Goal: Task Accomplishment & Management: Use online tool/utility

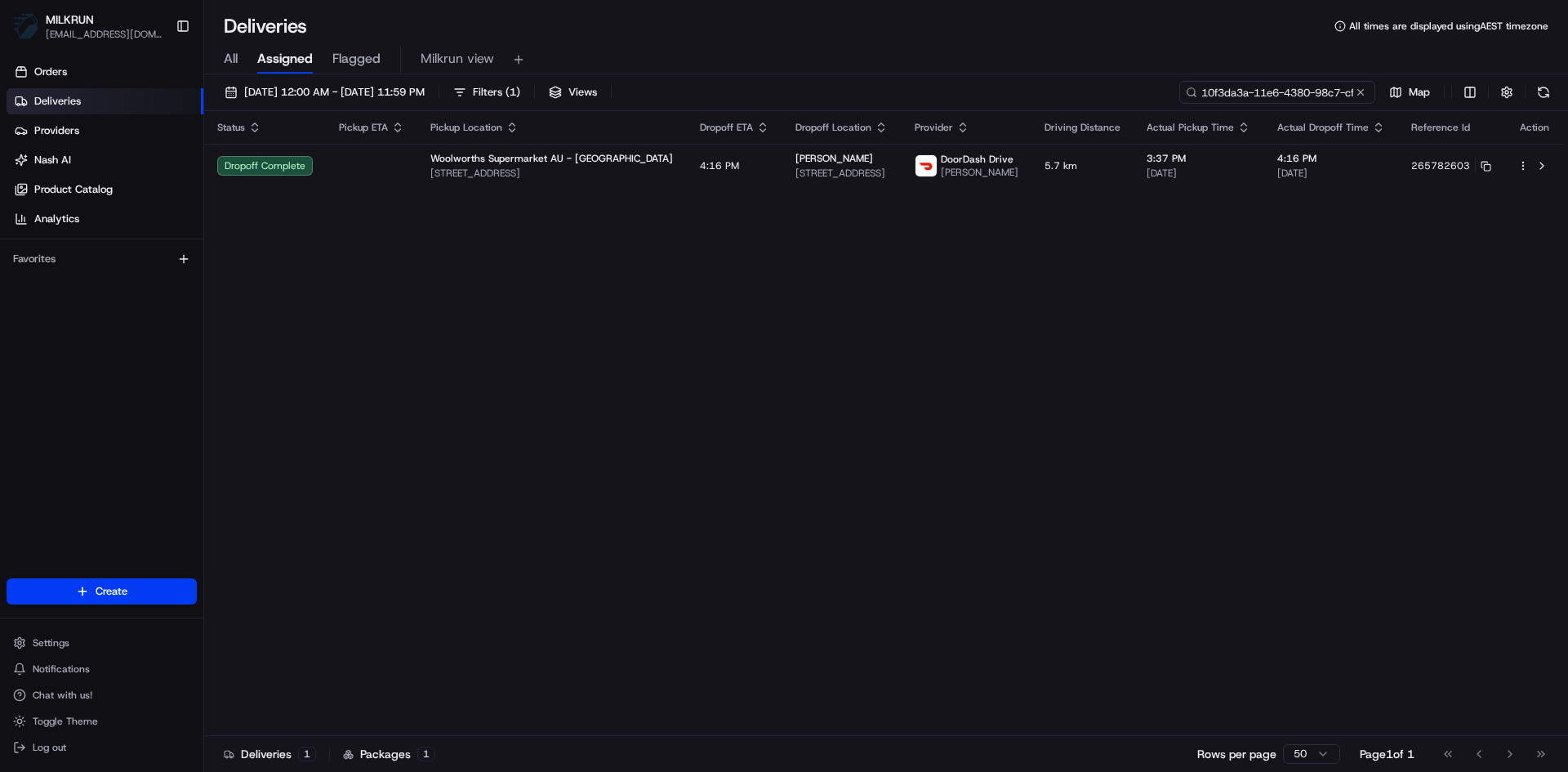
click at [1314, 92] on input "10f3da3a-11e6-4380-98c7-cf82de49f7fd" at bounding box center [1277, 92] width 196 height 23
paste input "03c86c85-e7e1-4259-b461-188cc14a0e01"
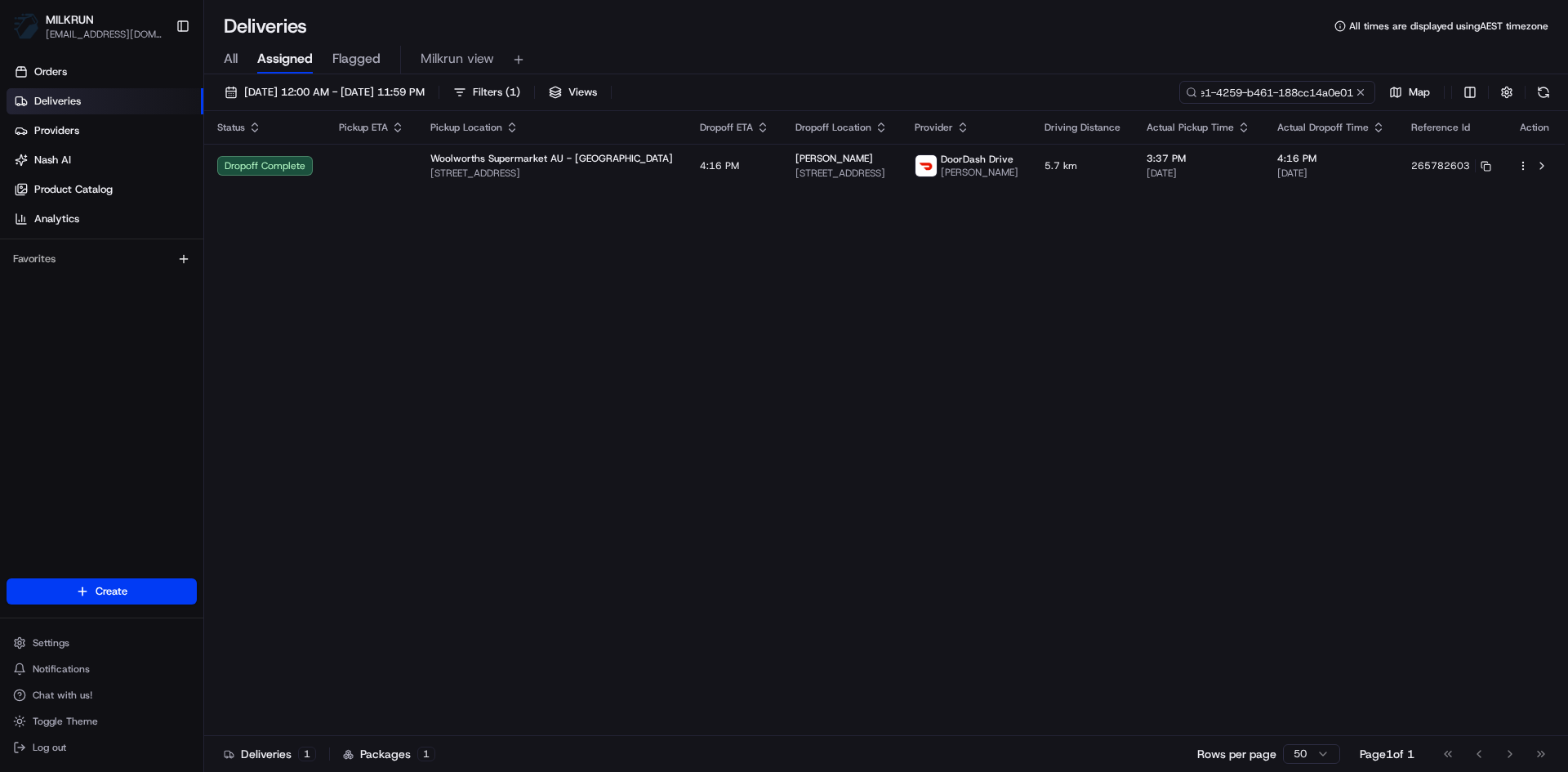
type input "03c86c85-e7e1-4259-b461-188cc14a0e01"
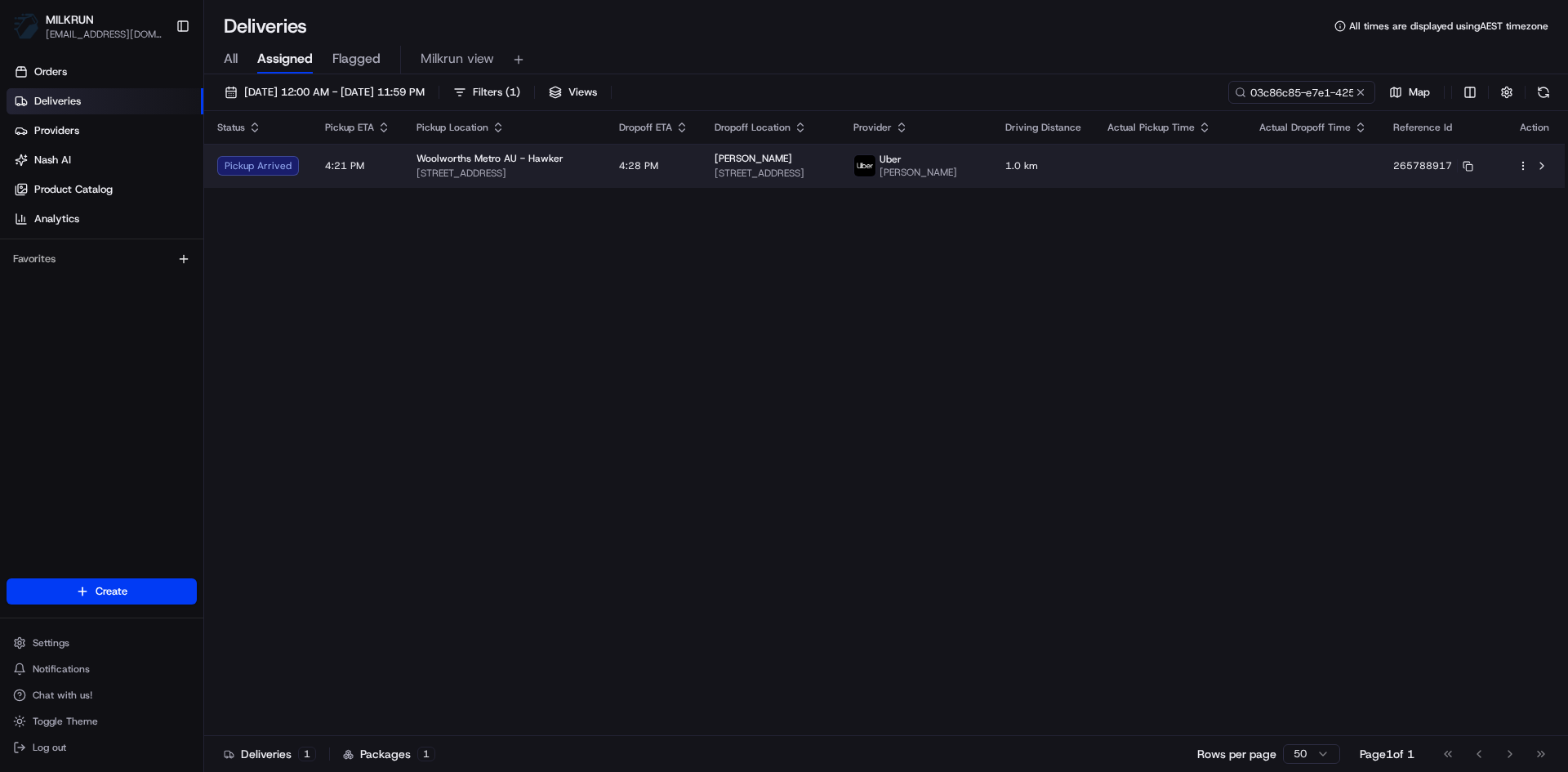
click at [570, 177] on span "[STREET_ADDRESS]" at bounding box center [504, 173] width 176 height 13
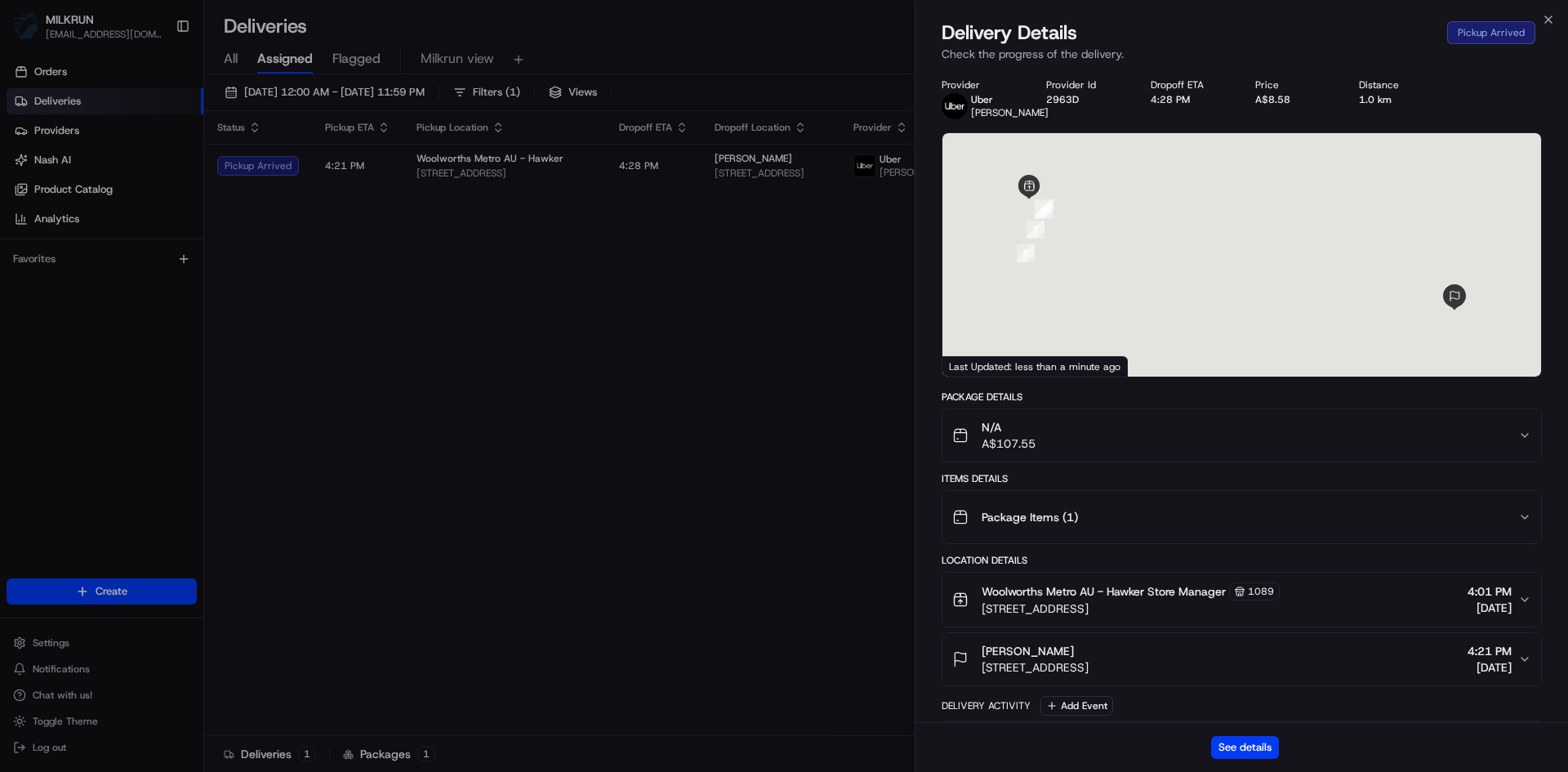
click at [1249, 726] on div "See details" at bounding box center [1242, 747] width 653 height 50
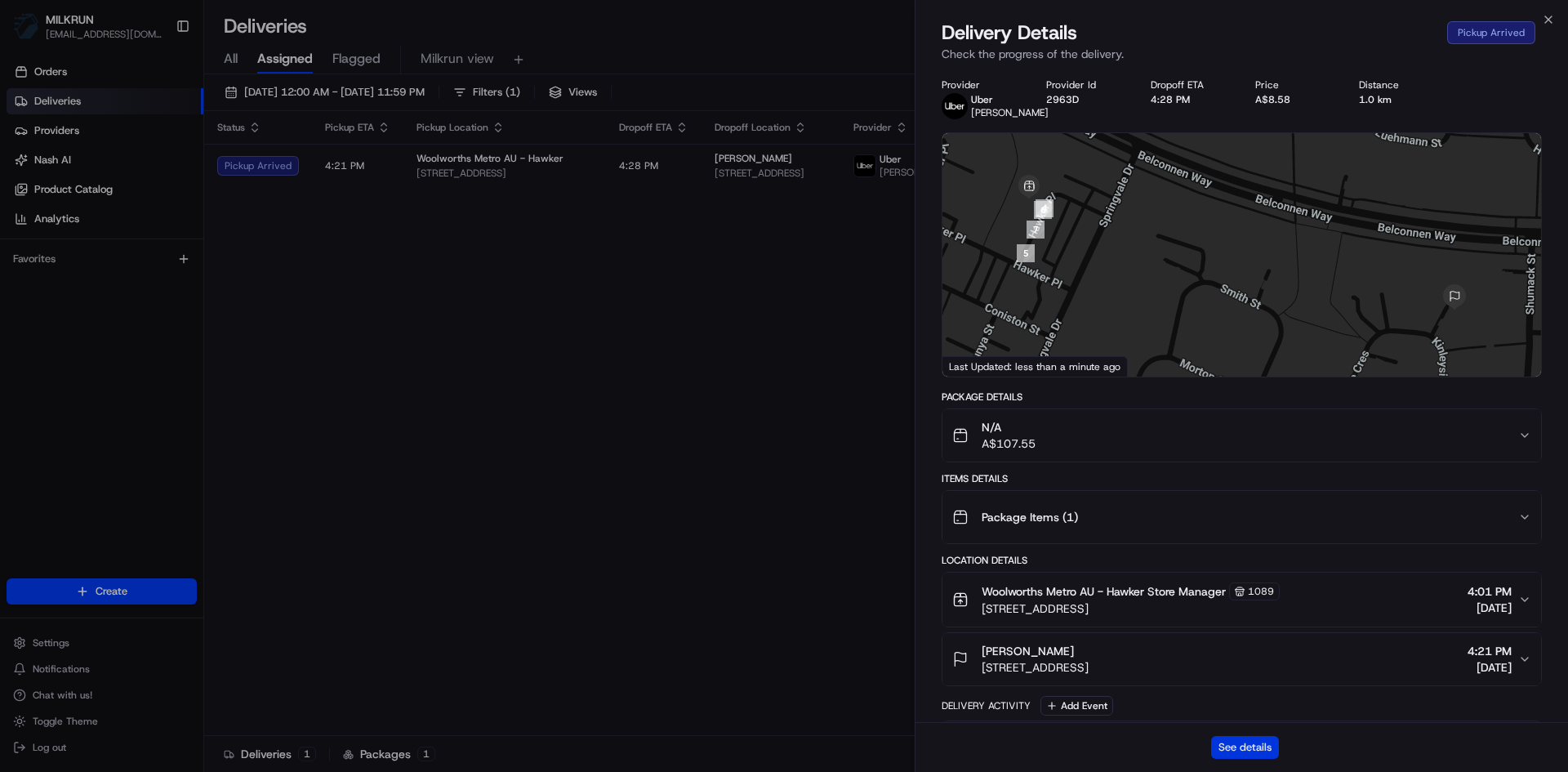
click at [1250, 757] on button "See details" at bounding box center [1245, 747] width 68 height 23
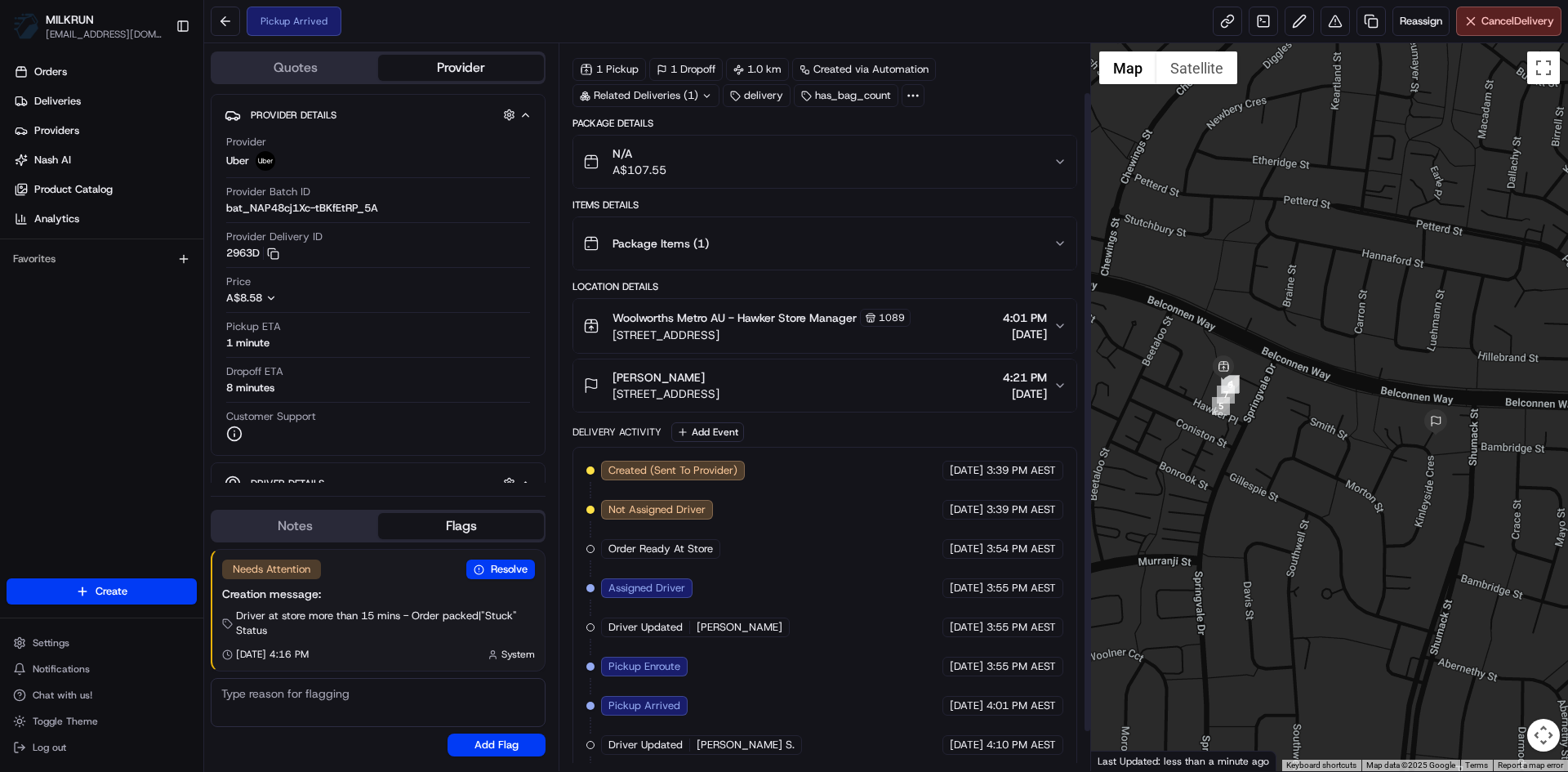
scroll to position [100, 0]
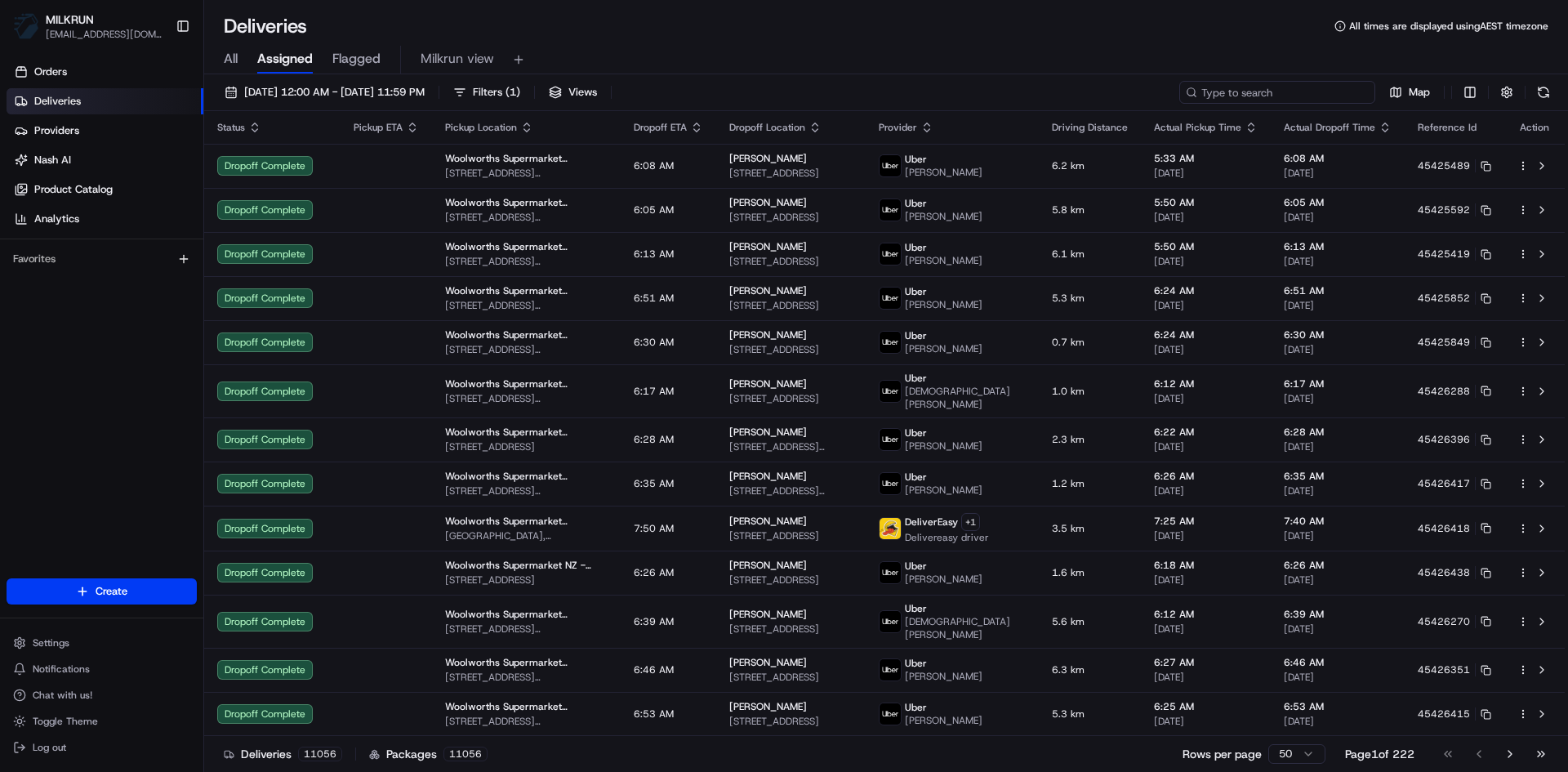
click at [1303, 92] on input at bounding box center [1277, 92] width 196 height 23
paste input "6343ef1f-4b21-4f82-88e4-3b74d16ff2d4"
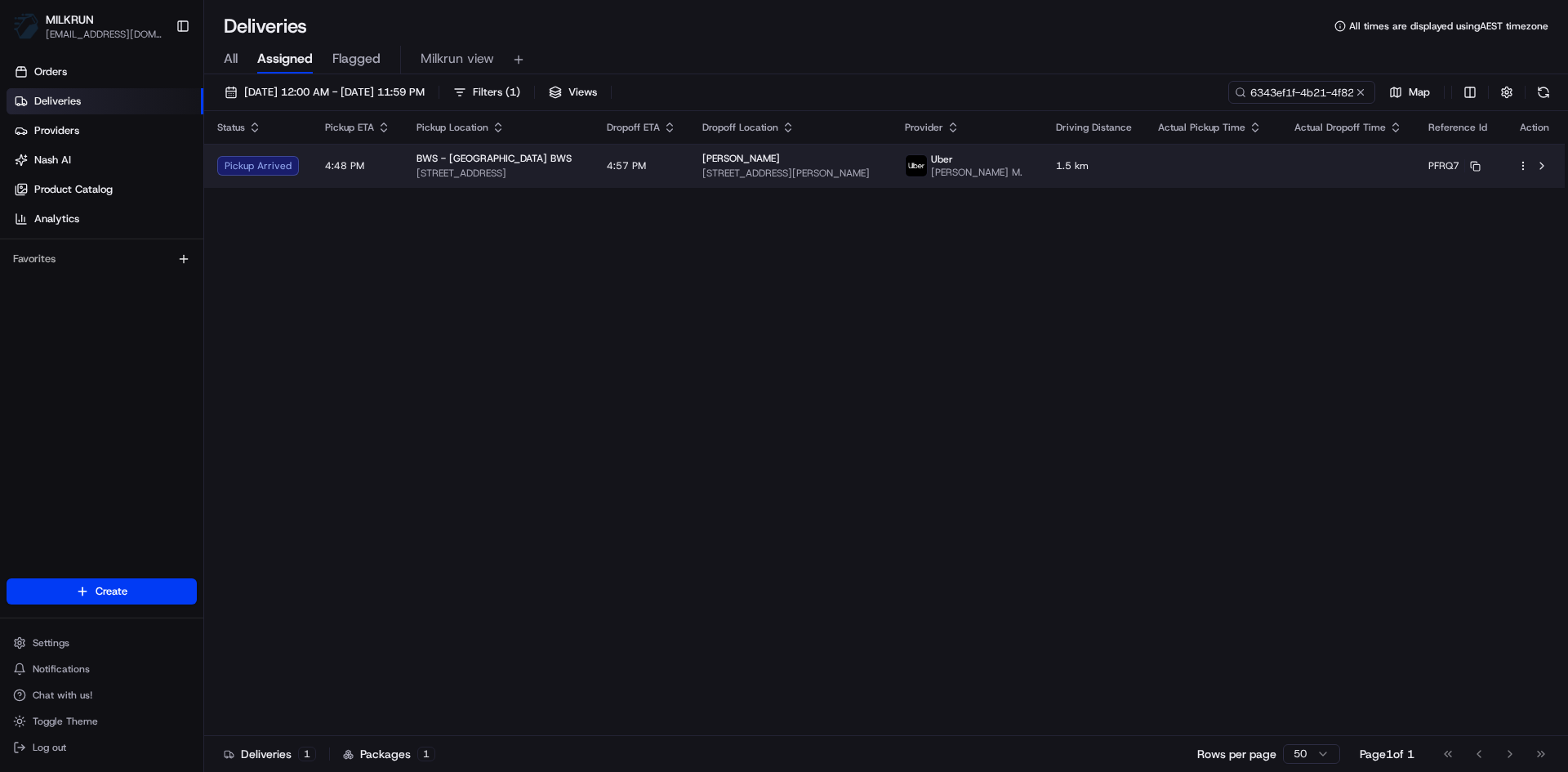
click at [520, 177] on span "309 Great Eastern Highway, Midland, WA 6056, AU" at bounding box center [498, 173] width 164 height 13
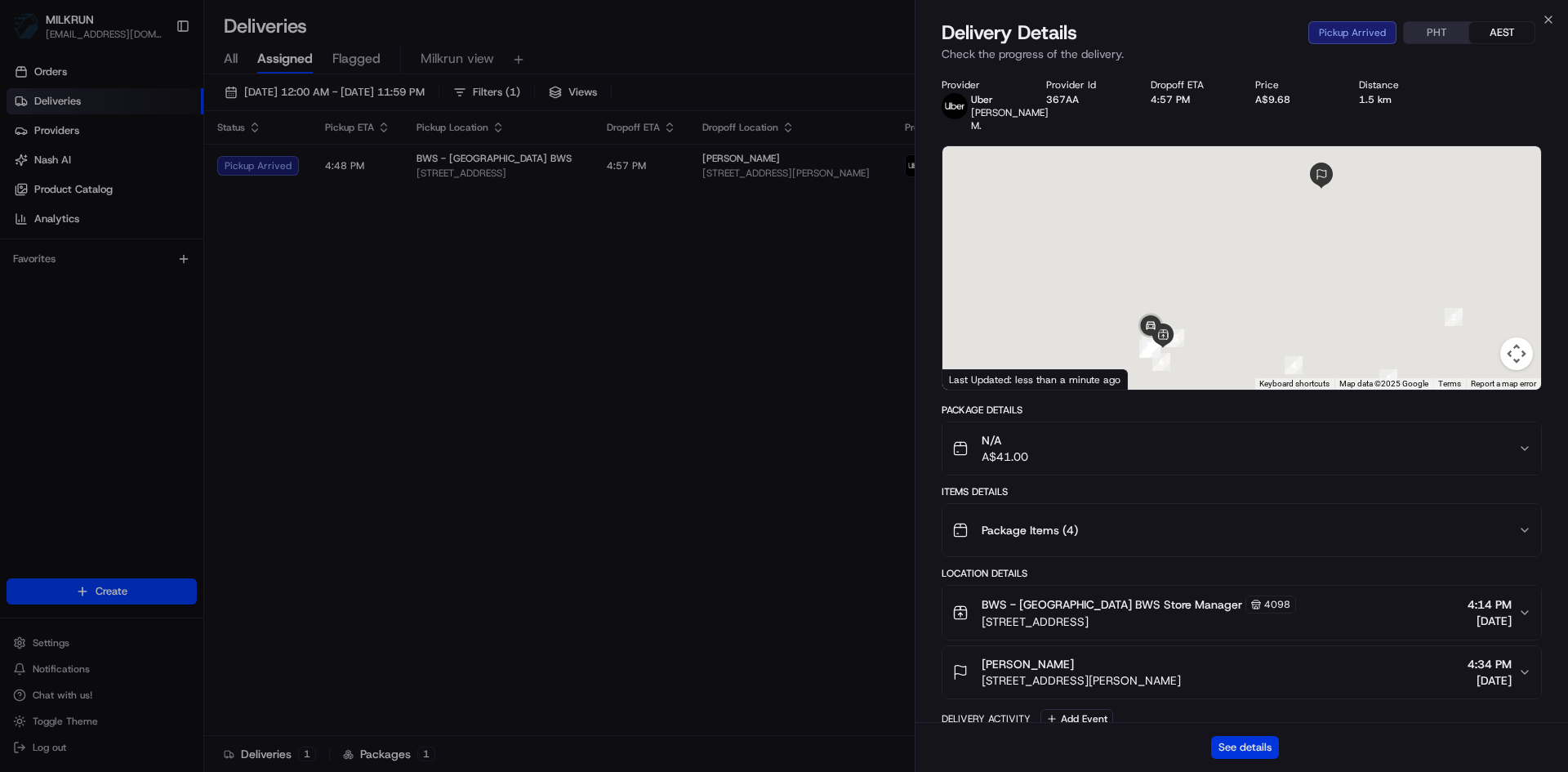
click at [1245, 750] on button "See details" at bounding box center [1245, 747] width 68 height 23
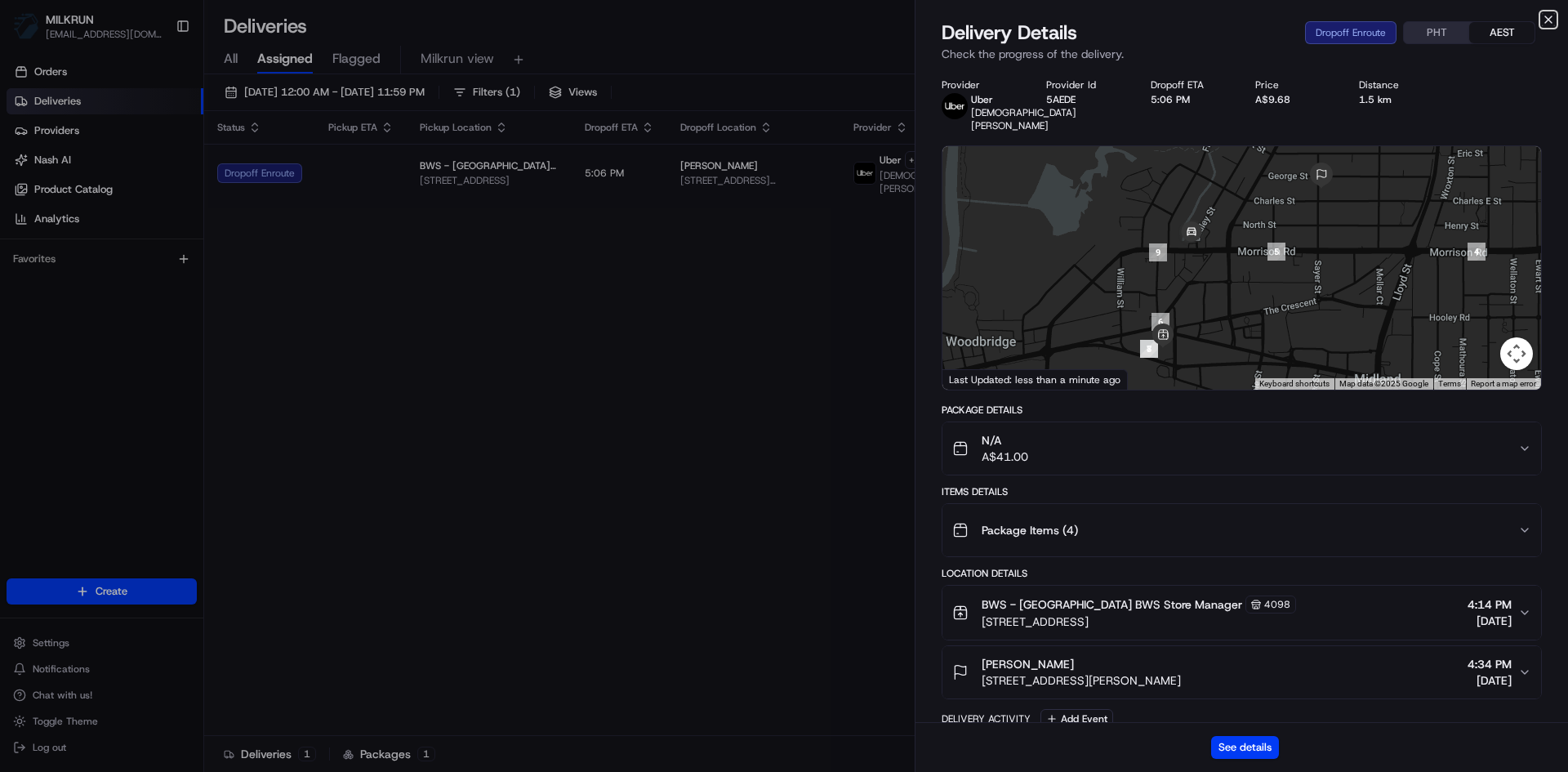
click at [1542, 22] on icon "button" at bounding box center [1548, 19] width 13 height 13
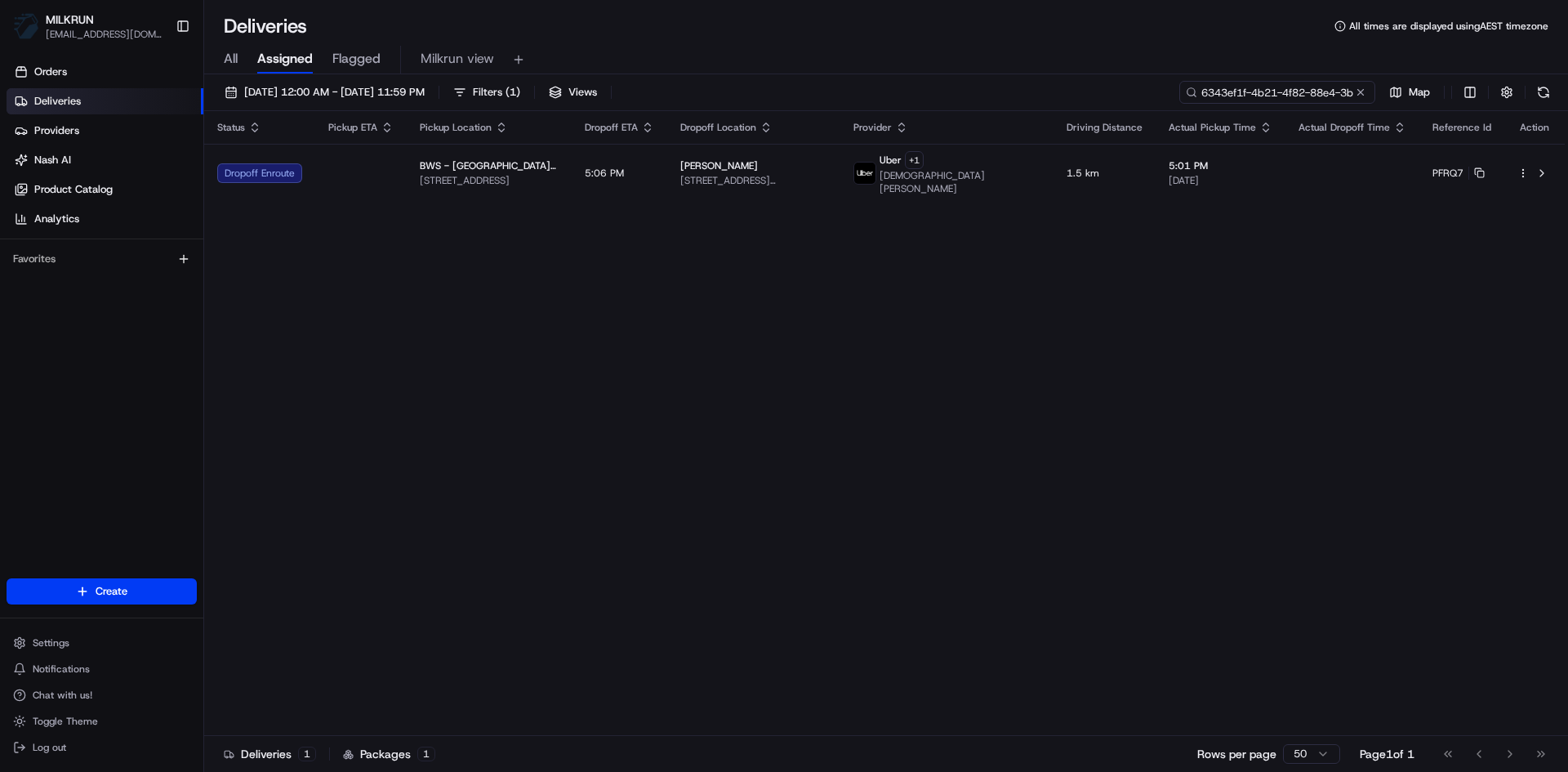
click at [1274, 93] on input "6343ef1f-4b21-4f82-88e4-3b74d16ff2d4" at bounding box center [1277, 92] width 196 height 23
paste input "55d0f3a3-d3fe-4465-9ec4-7adf3ec77f7a"
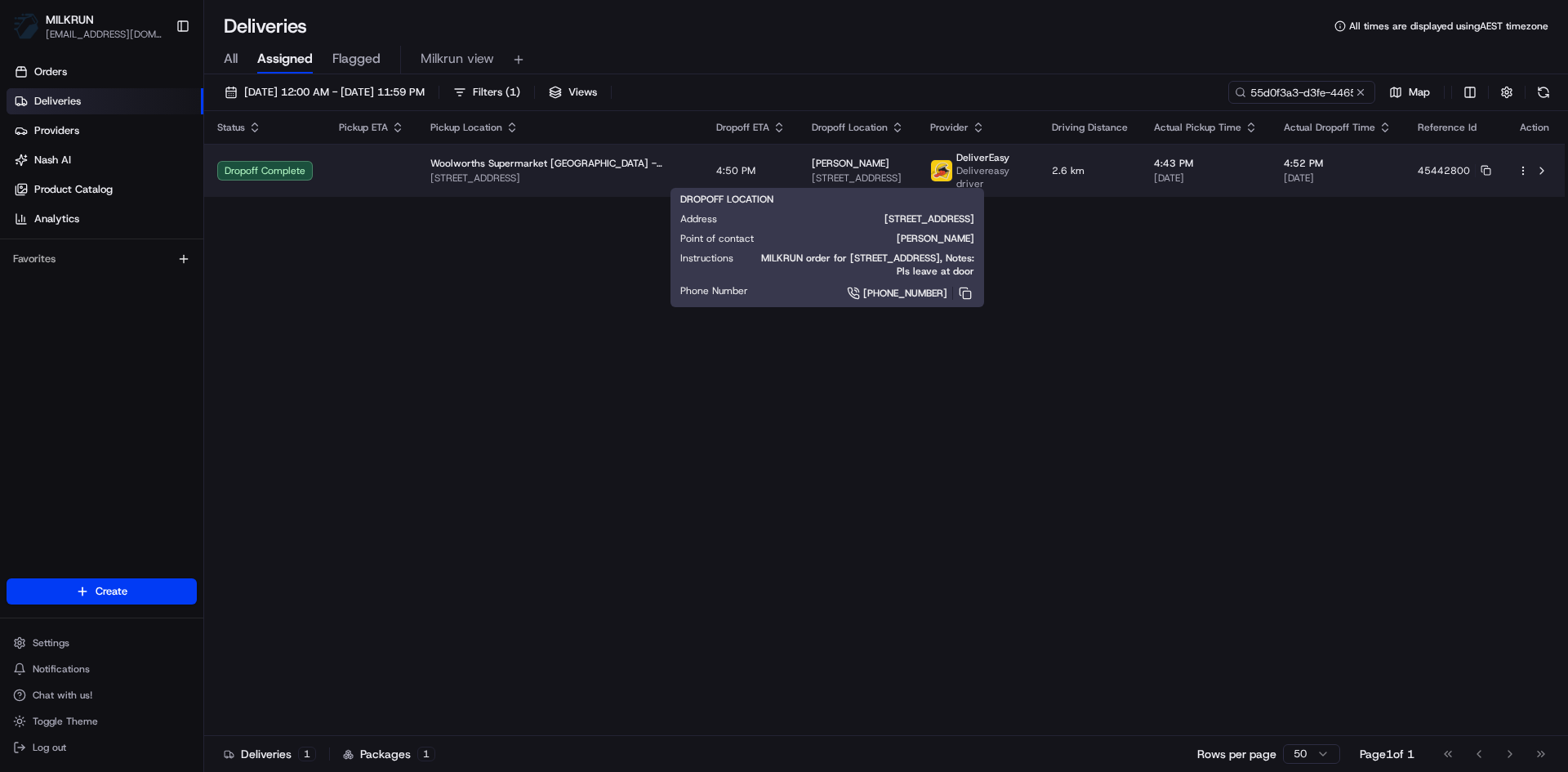
click at [862, 166] on div "Mercedes brougham" at bounding box center [858, 163] width 92 height 13
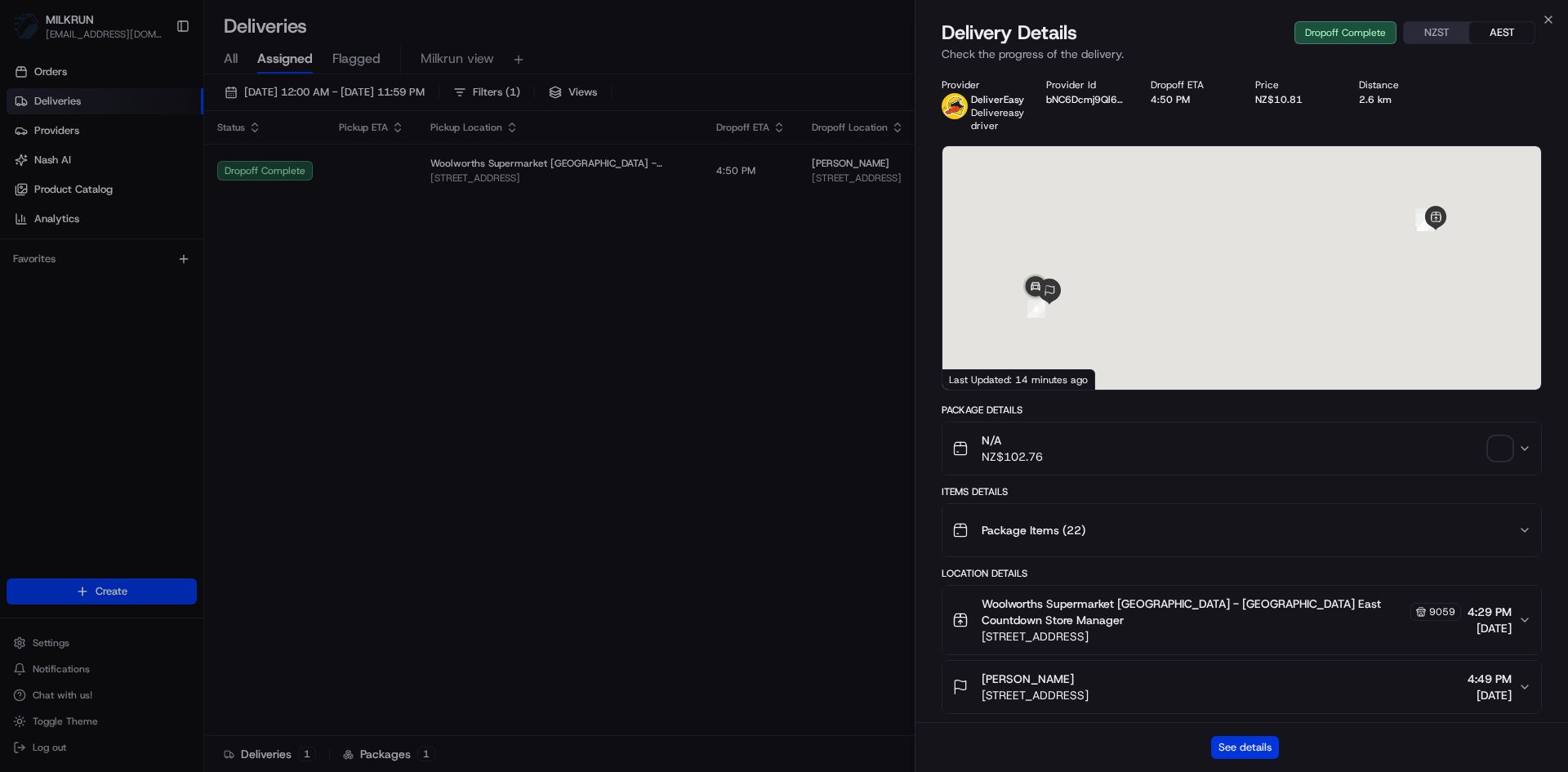
click at [1250, 744] on button "See details" at bounding box center [1245, 747] width 68 height 23
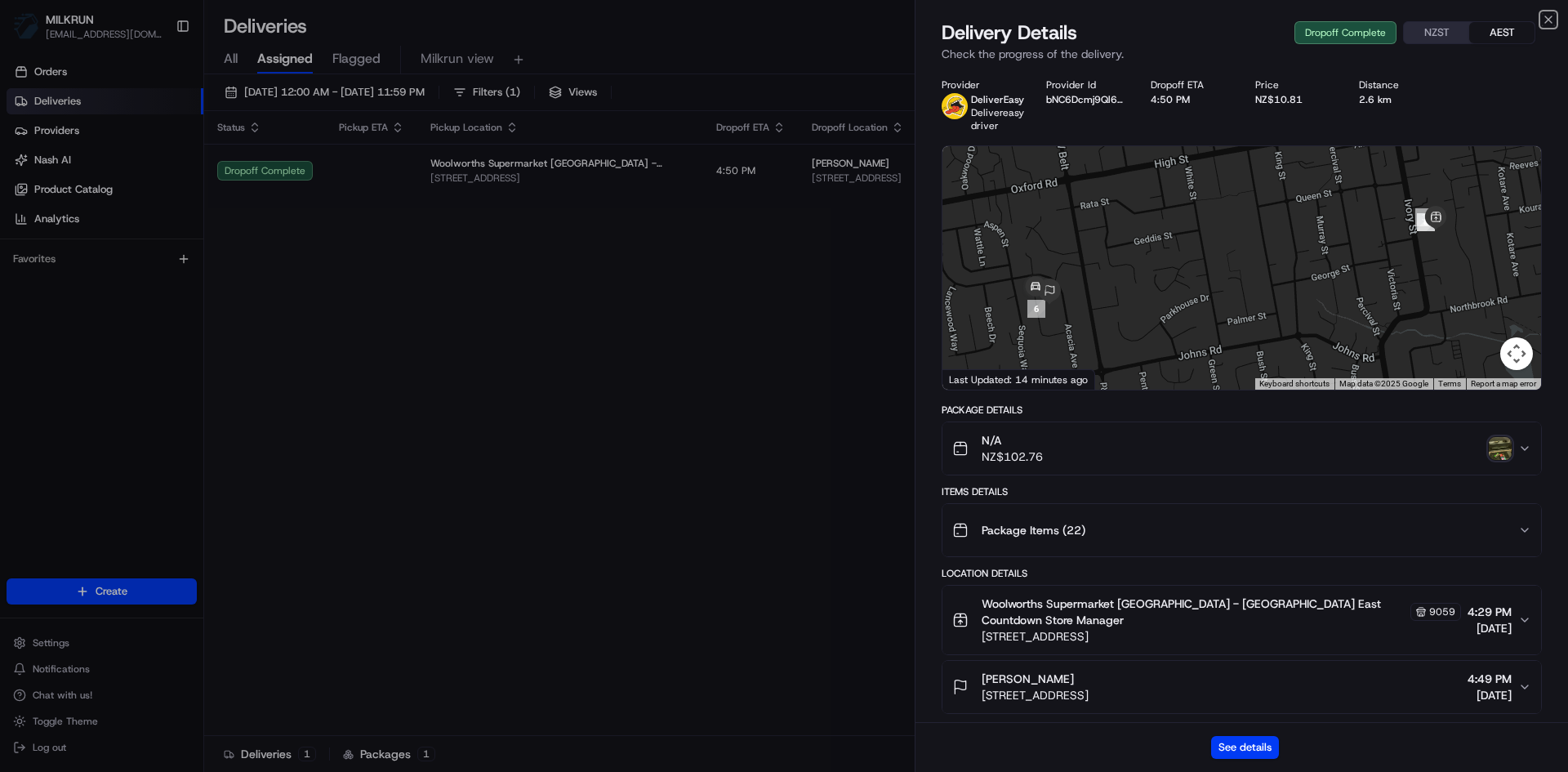
click at [1553, 21] on icon "button" at bounding box center [1548, 19] width 13 height 13
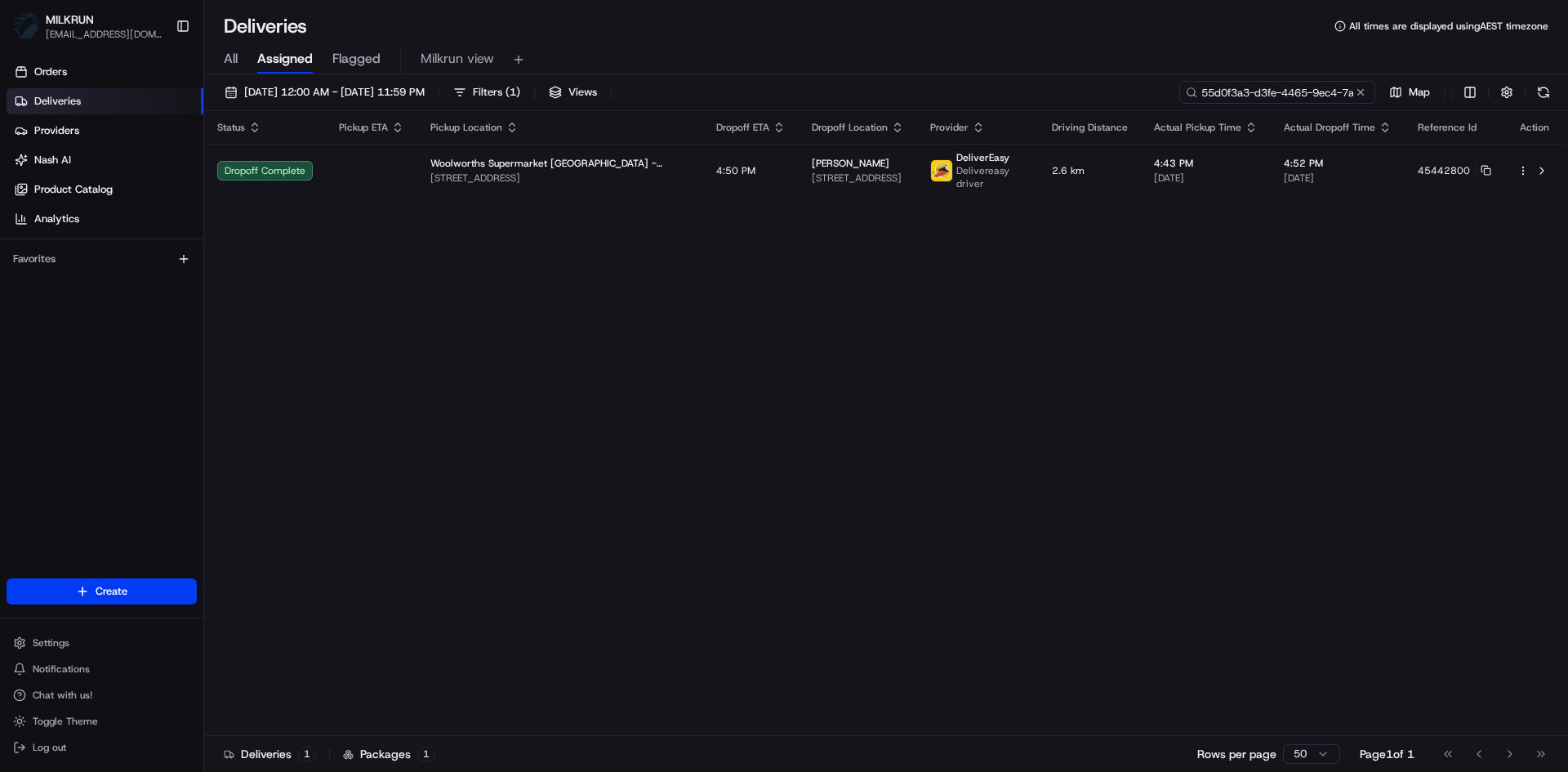
click at [1280, 94] on input "55d0f3a3-d3fe-4465-9ec4-7adf3ec77f7a" at bounding box center [1277, 92] width 196 height 23
paste input "d553c137-43be-412b-a9cf-5eedad5fc39e"
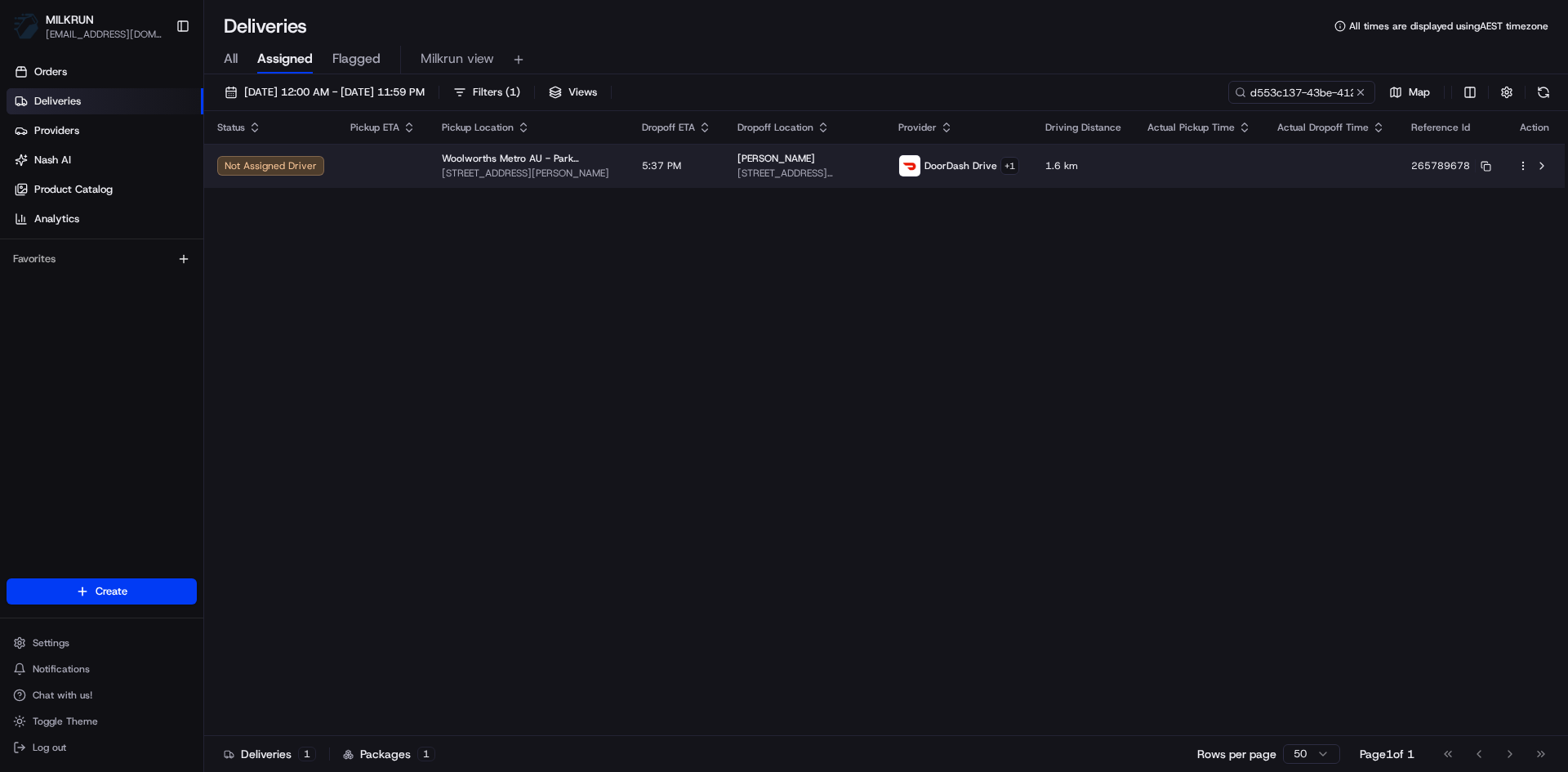
click at [668, 168] on td "5:37 PM" at bounding box center [677, 166] width 96 height 45
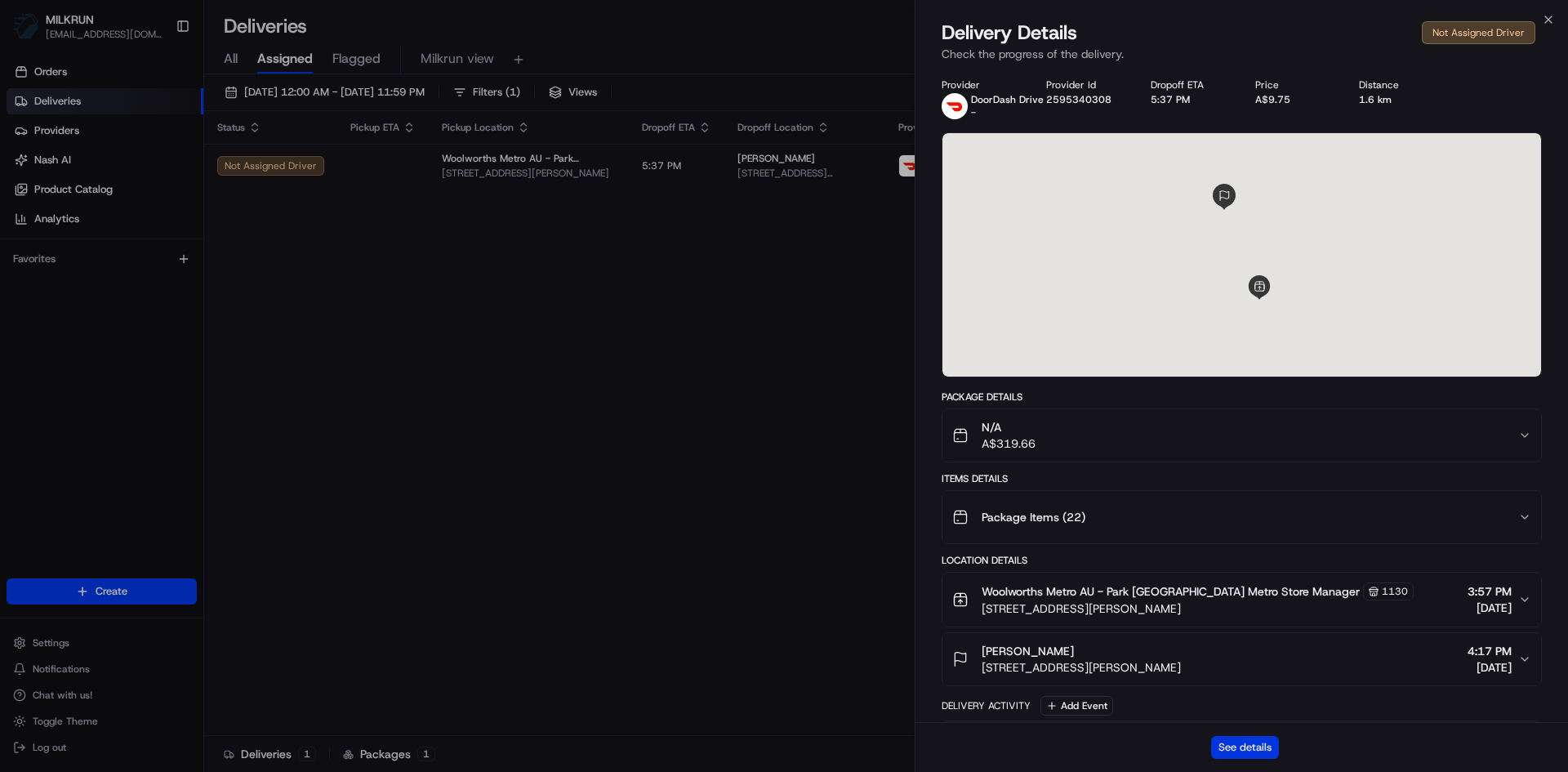
click at [1237, 745] on button "See details" at bounding box center [1245, 747] width 68 height 23
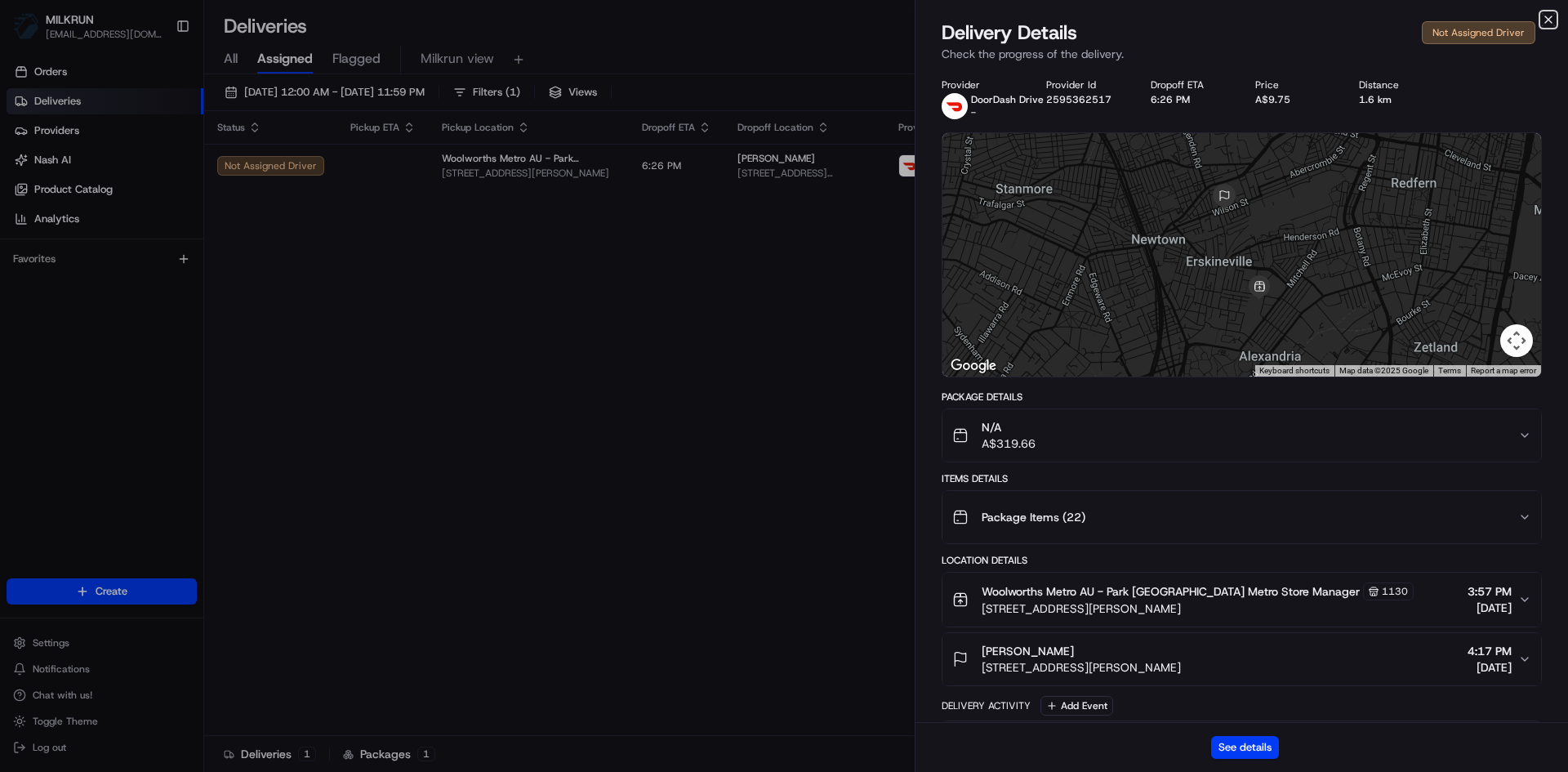
click at [1546, 18] on icon "button" at bounding box center [1548, 19] width 13 height 13
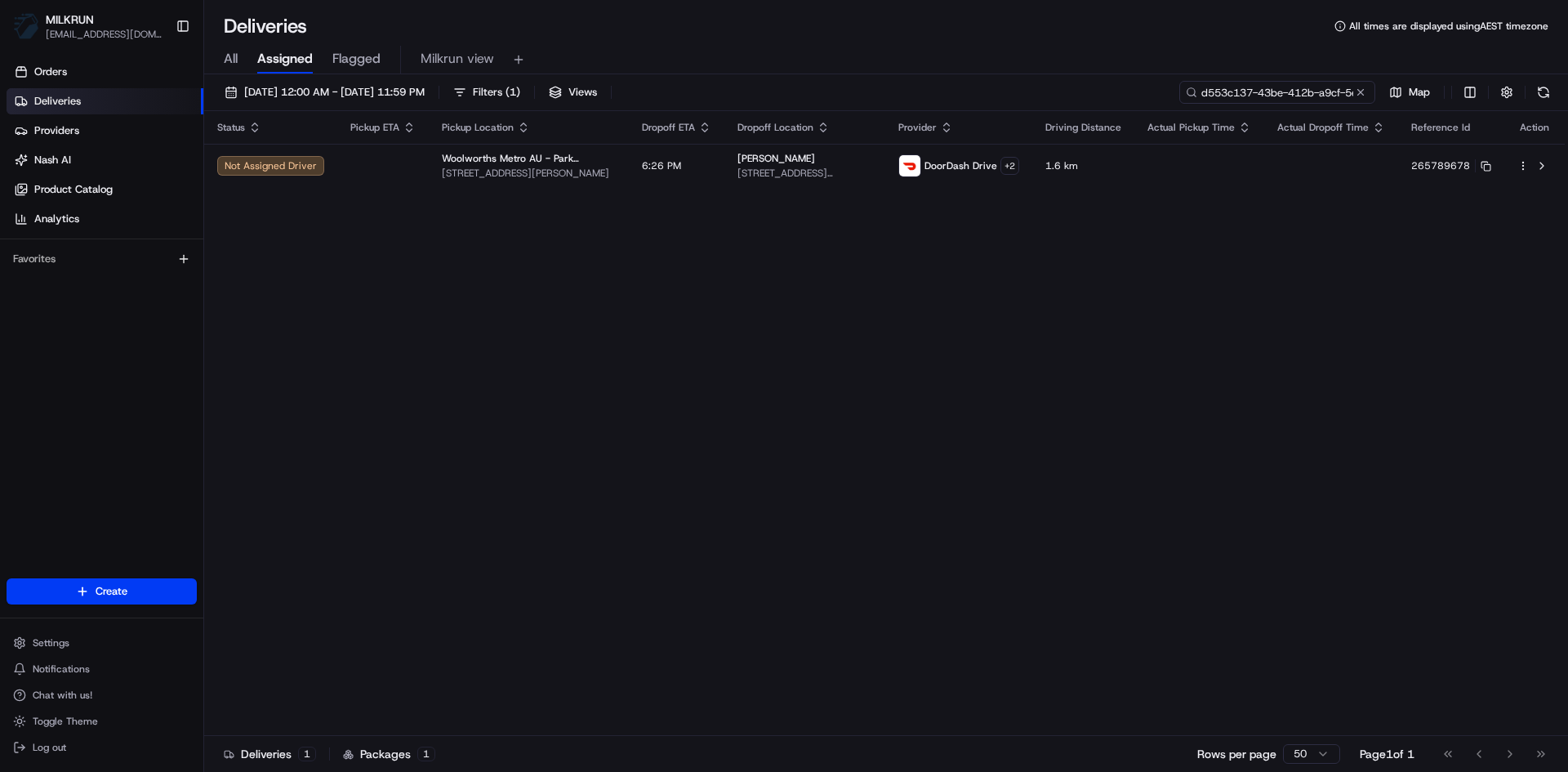
click at [1326, 92] on input "d553c137-43be-412b-a9cf-5eedad5fc39e" at bounding box center [1277, 92] width 196 height 23
paste input "43cb35f4-4da9-4158-b1f6-5c5e33034b60"
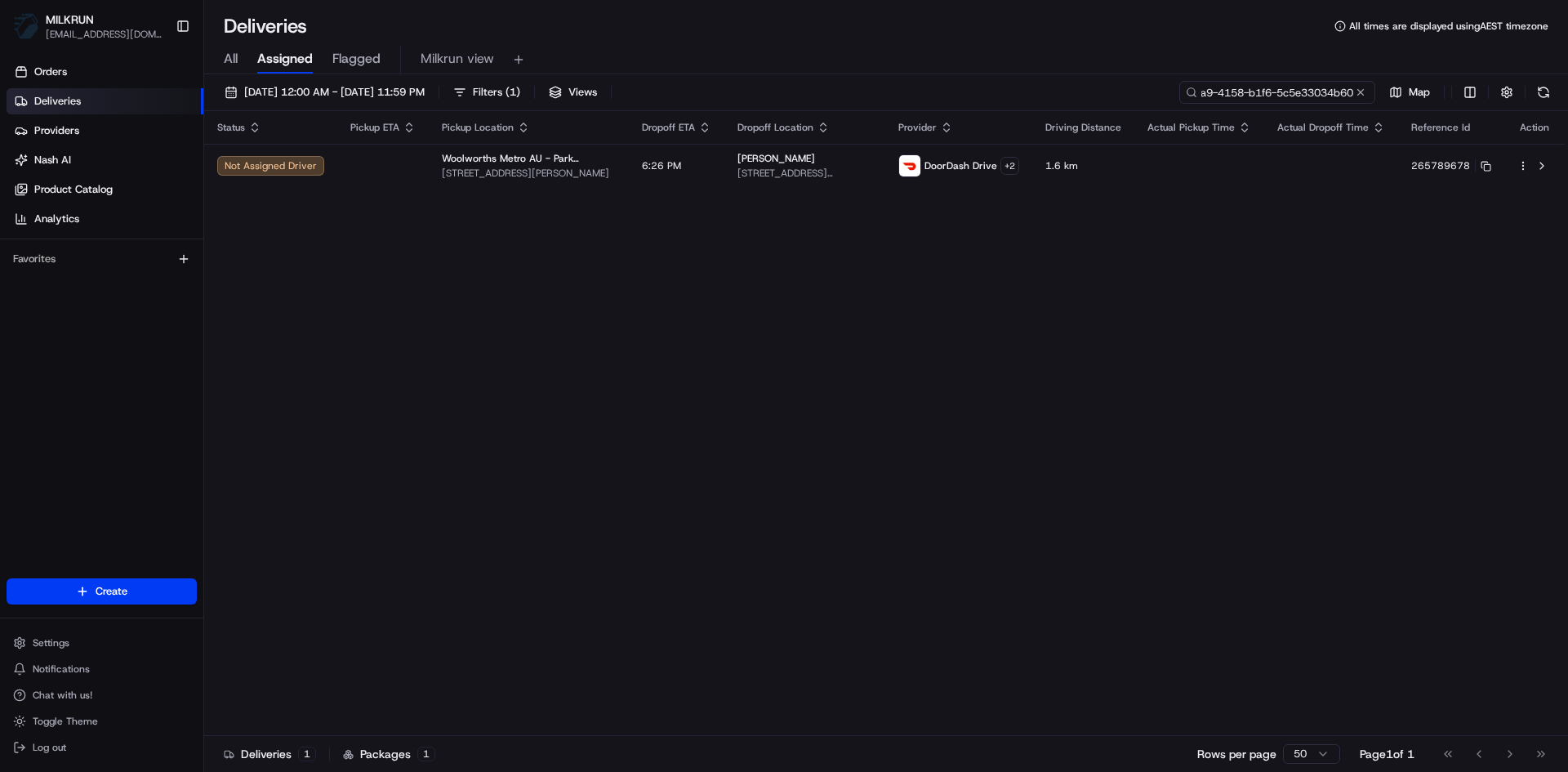
type input "43cb35f4-4da9-4158-b1f6-5c5e33034b60"
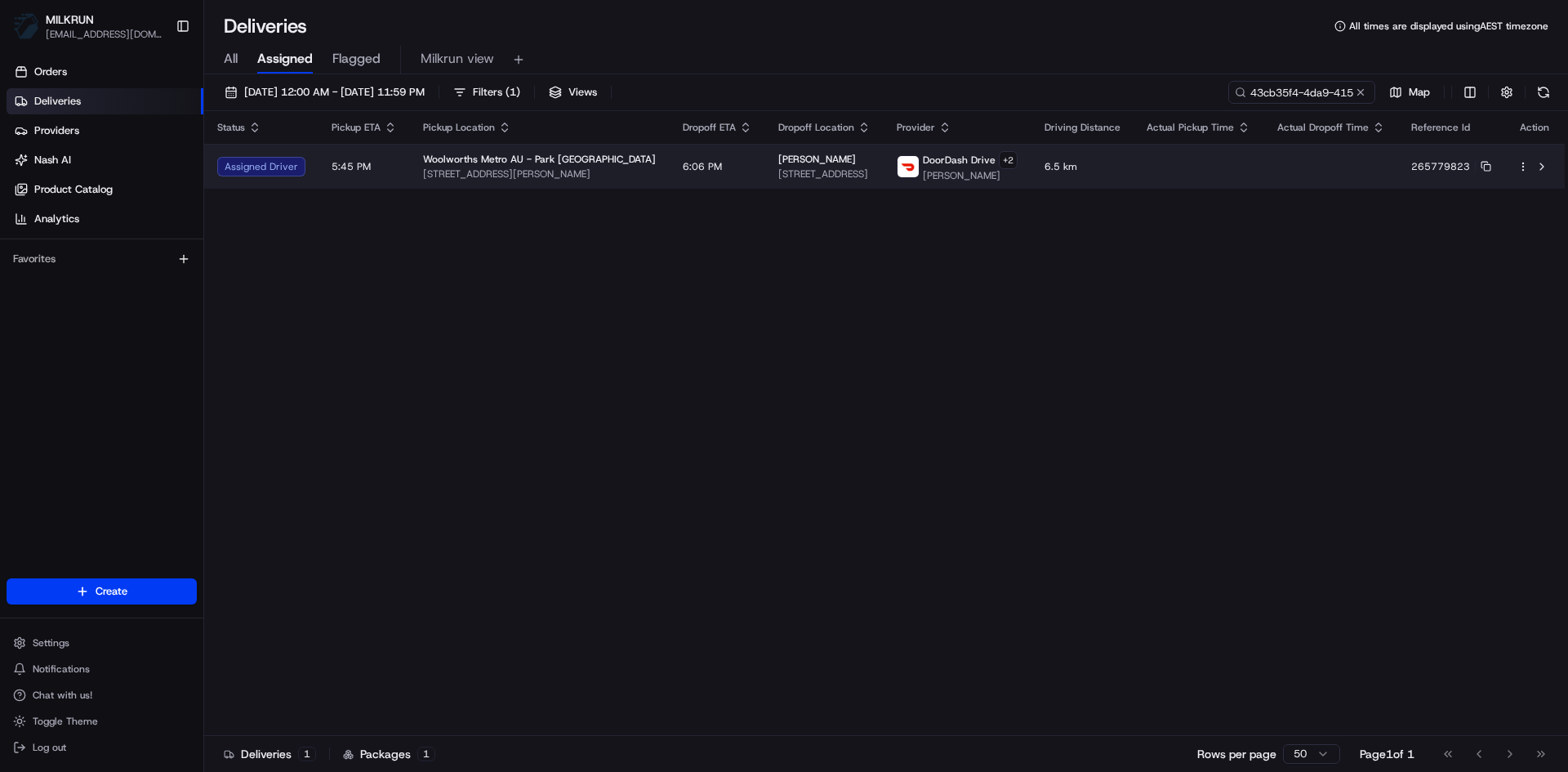
click at [561, 166] on div "Woolworths Metro AU - Park Sydney Metro 57 Ashmore St, Erskineville, NSW 2043, …" at bounding box center [540, 166] width 234 height 27
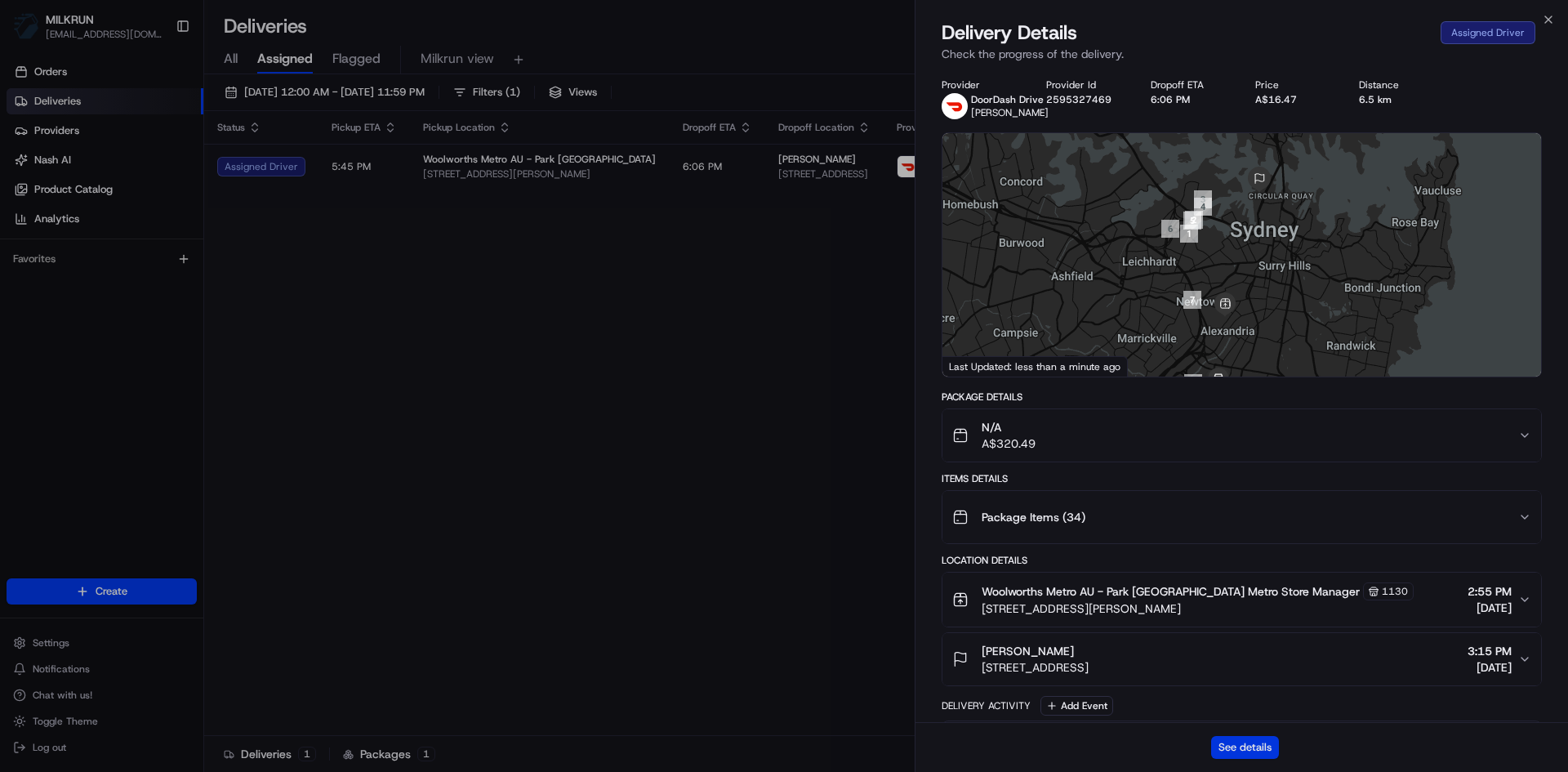
click at [1267, 753] on button "See details" at bounding box center [1245, 747] width 68 height 23
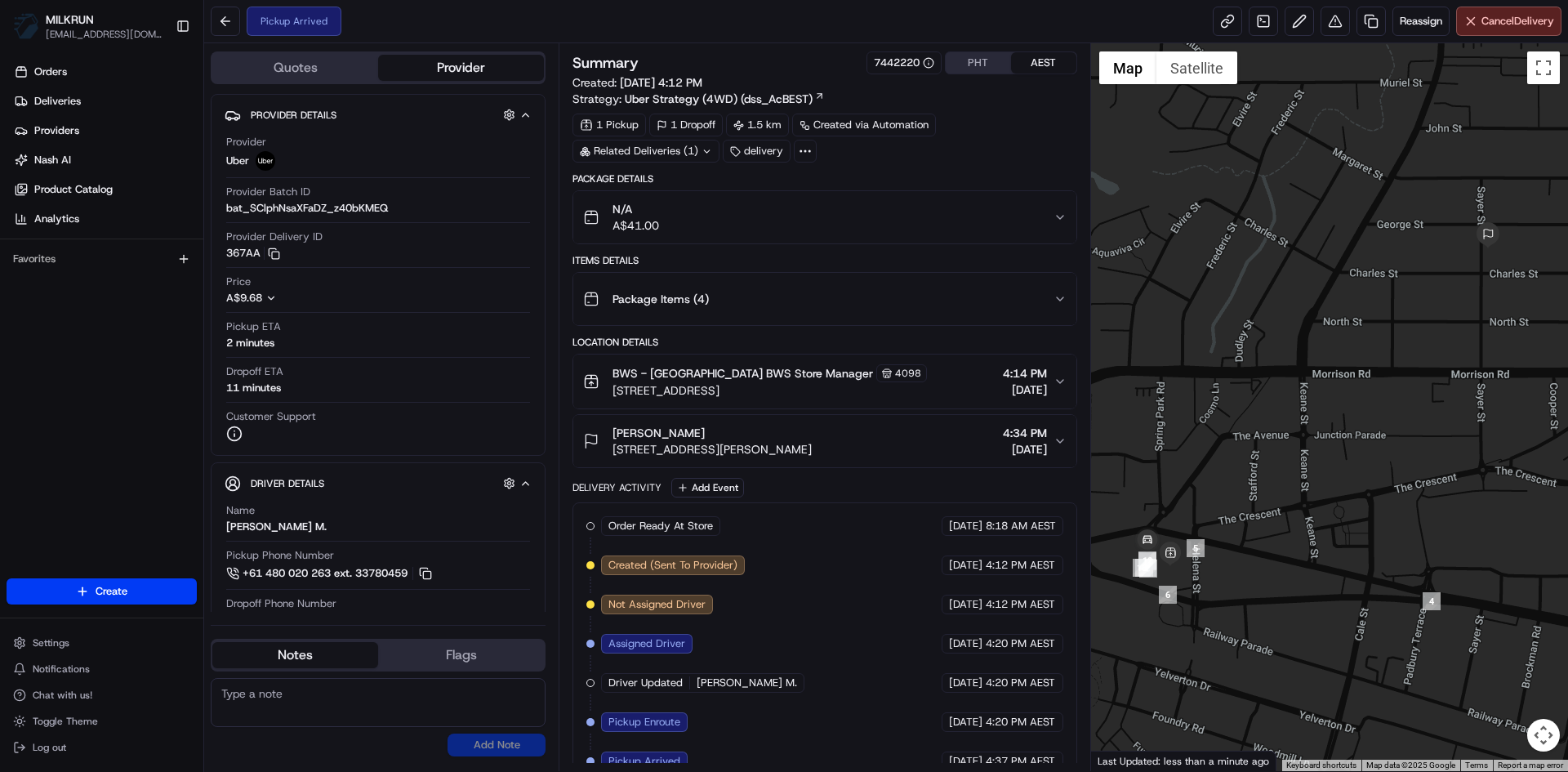
scroll to position [22, 0]
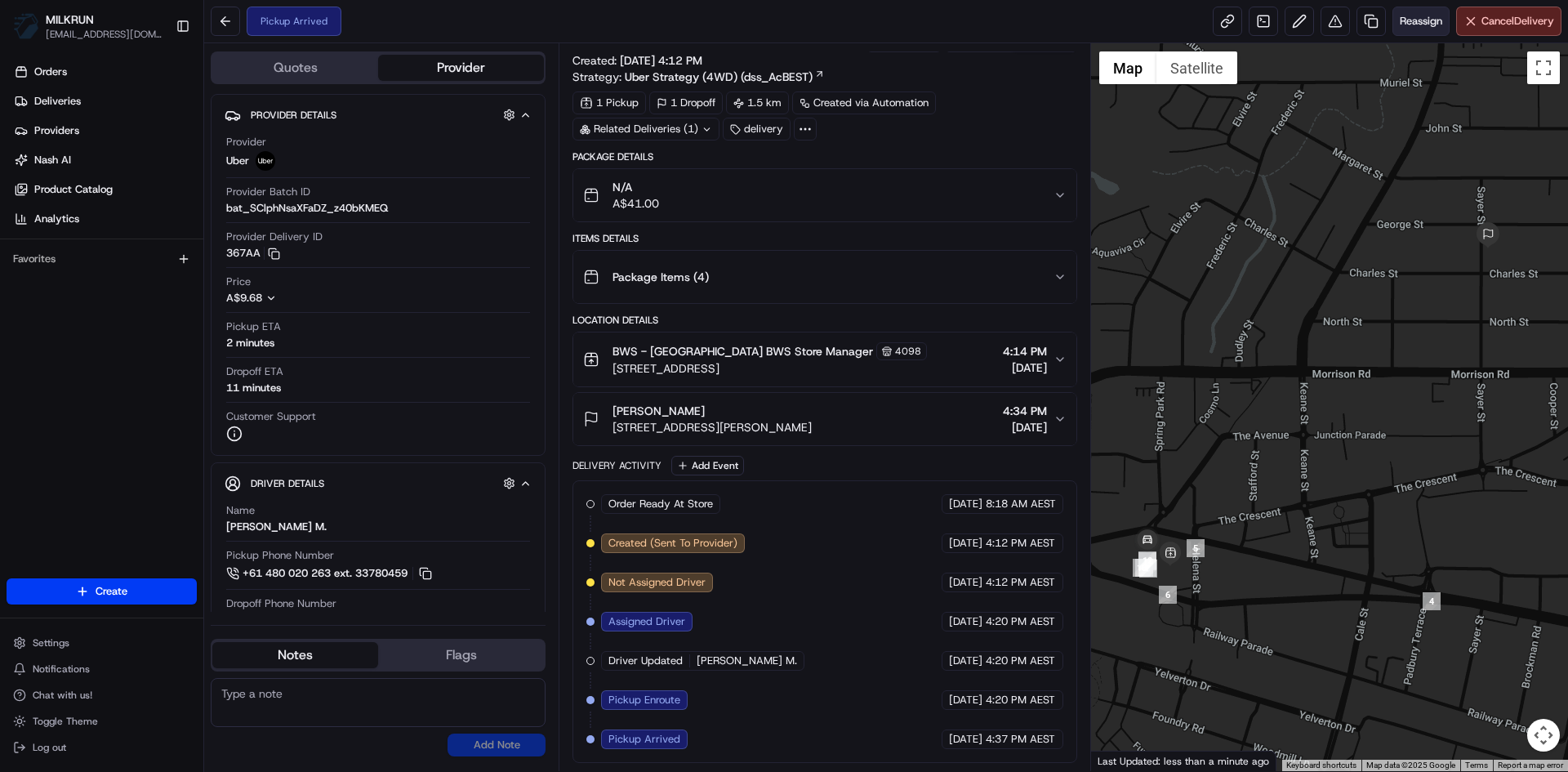
click at [1423, 26] on span "Reassign" at bounding box center [1422, 21] width 43 height 15
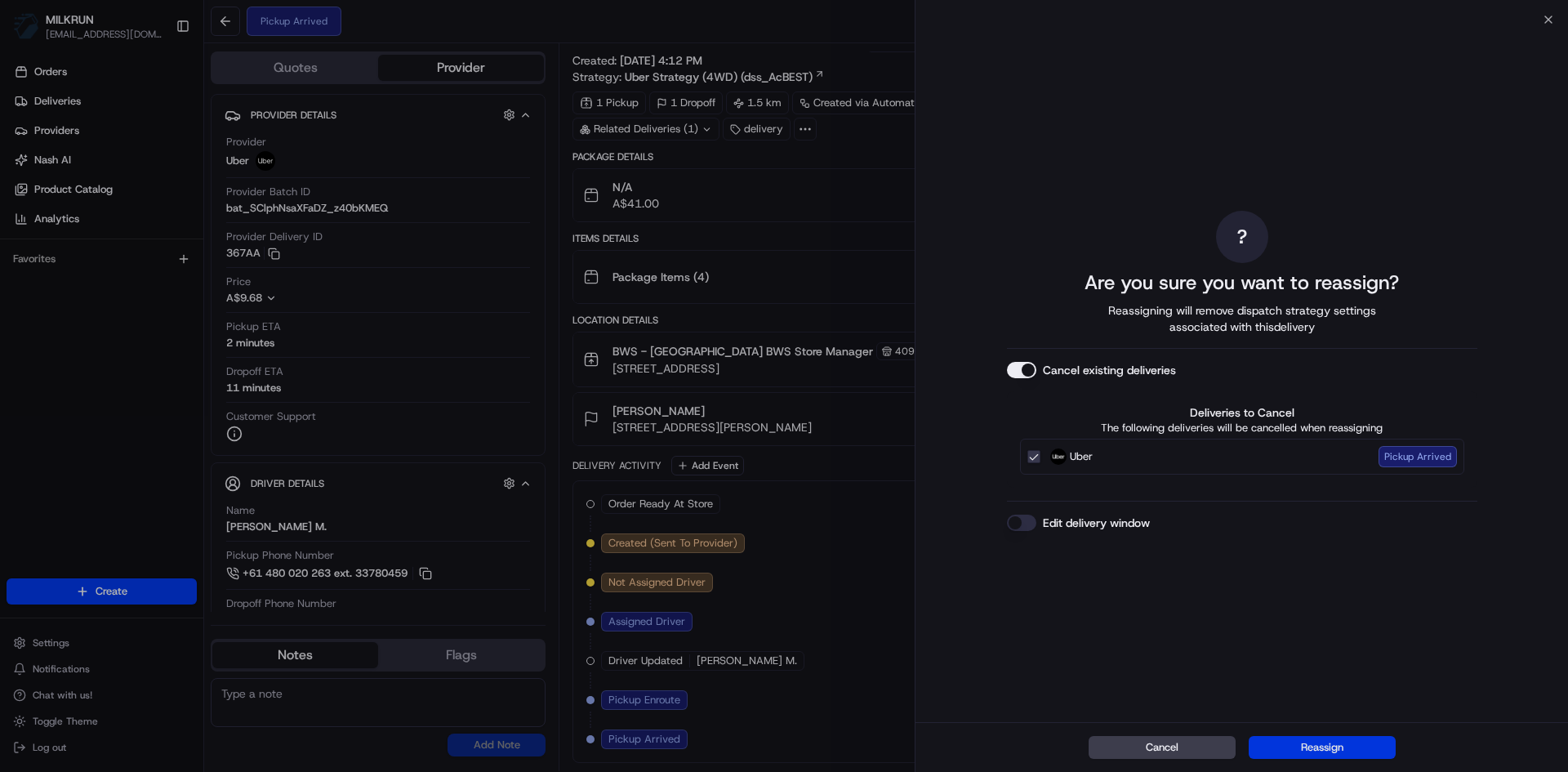
click at [1315, 751] on button "Reassign" at bounding box center [1322, 747] width 147 height 23
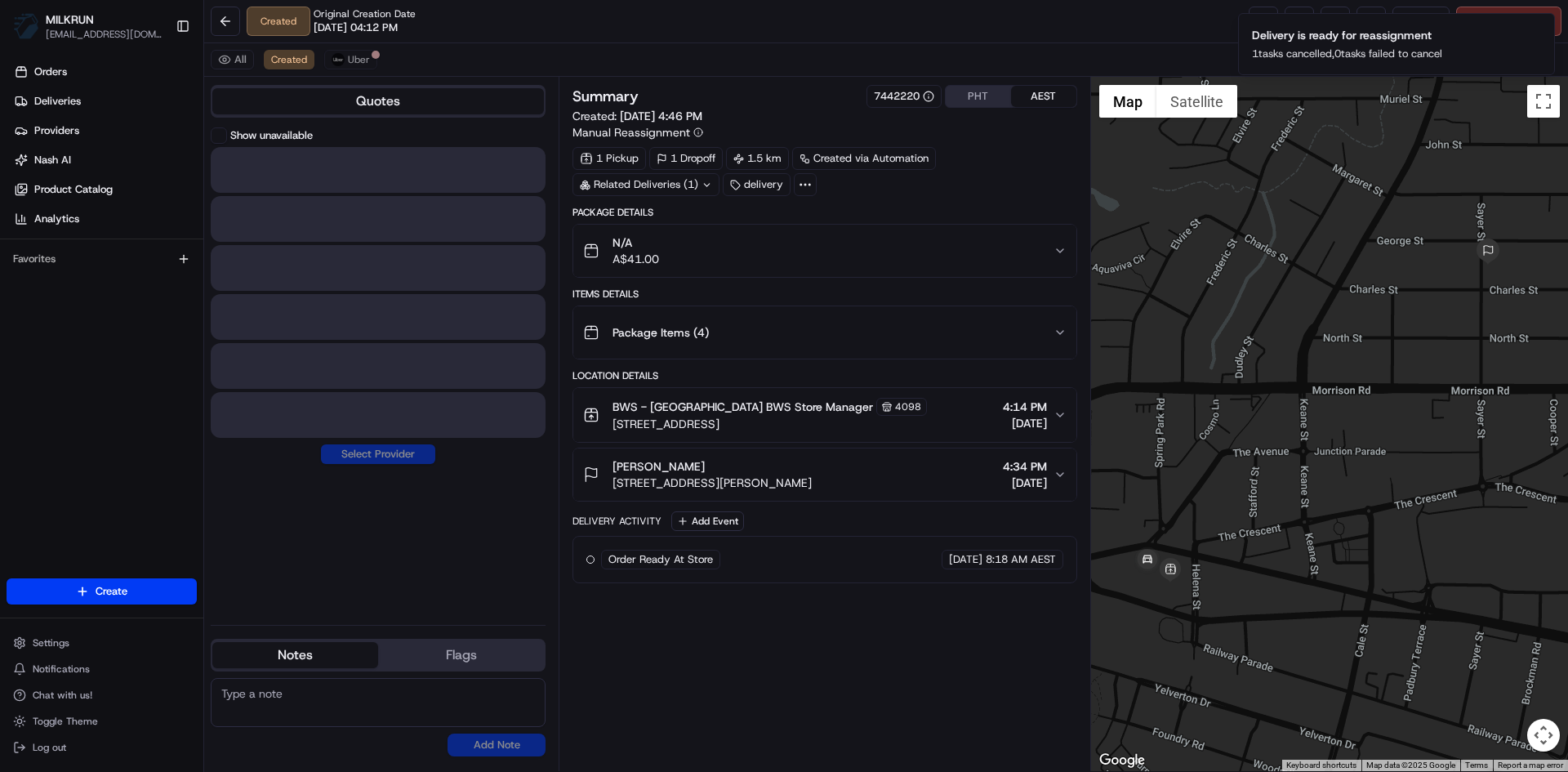
scroll to position [0, 0]
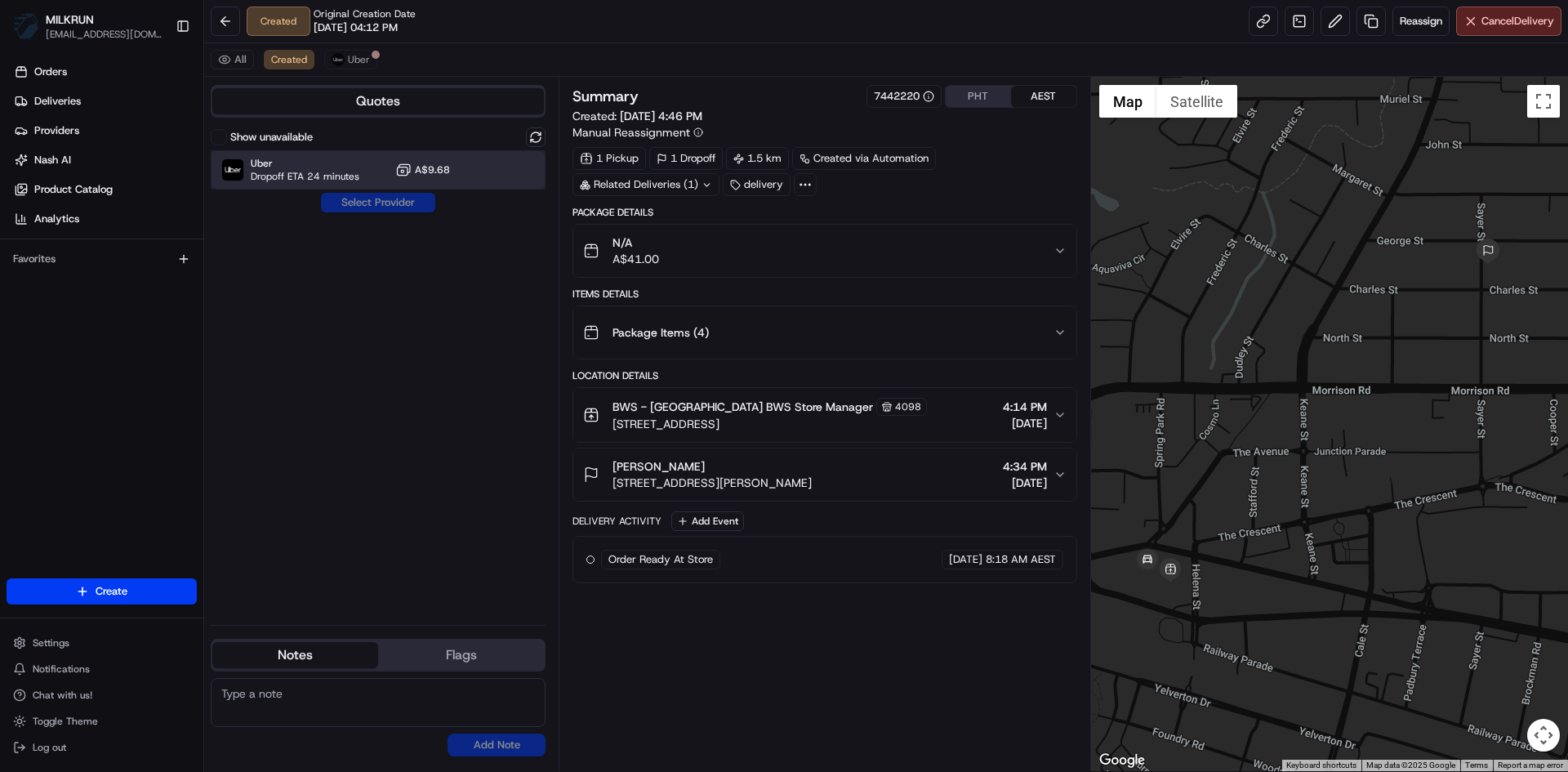
click at [313, 164] on span "Uber" at bounding box center [305, 163] width 109 height 13
click at [389, 199] on button "Assign Provider" at bounding box center [378, 202] width 116 height 20
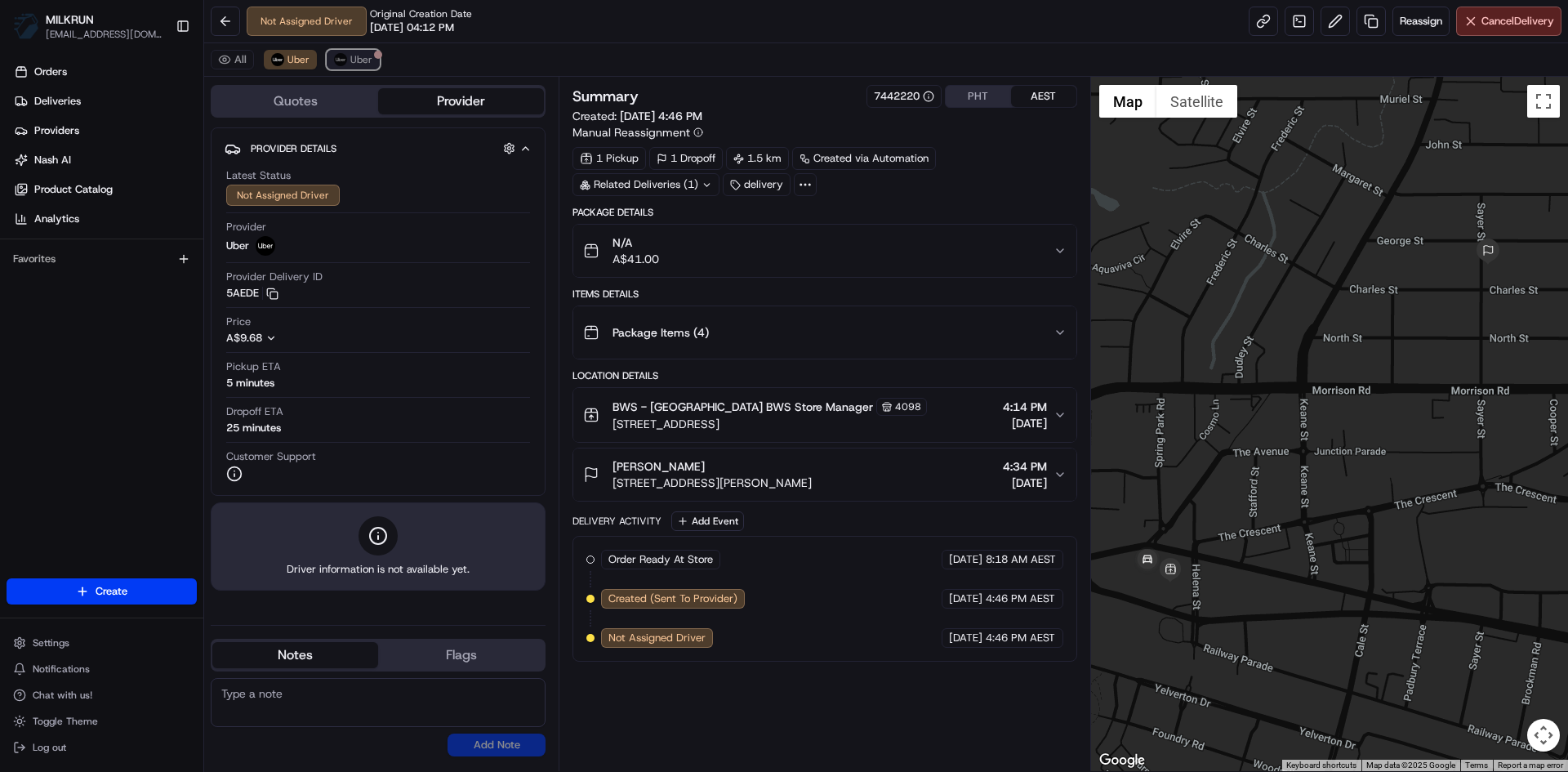
click at [365, 60] on span "Uber" at bounding box center [361, 59] width 22 height 13
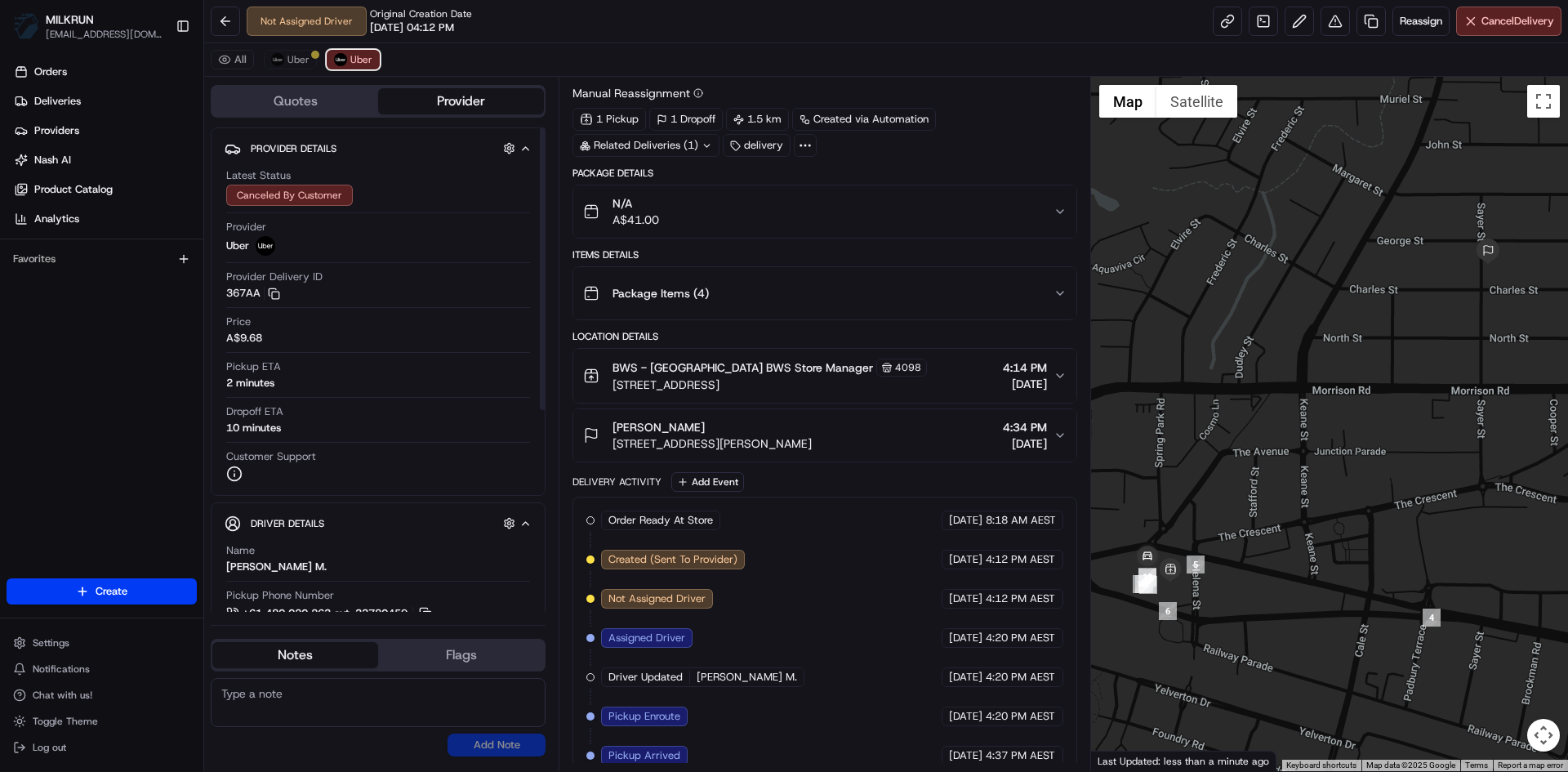
scroll to position [95, 0]
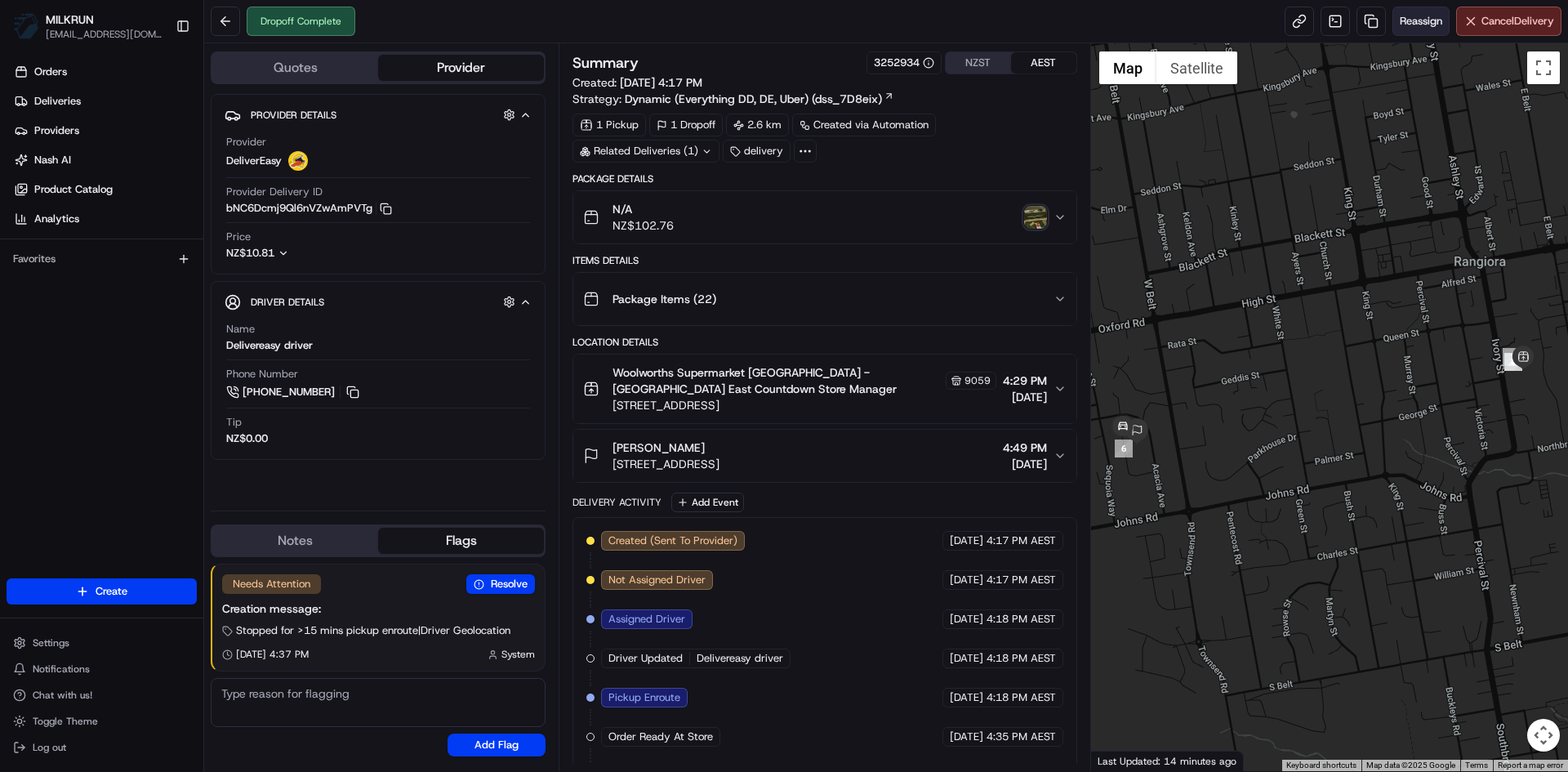
click at [1425, 16] on span "Reassign" at bounding box center [1422, 21] width 43 height 15
click at [1374, 19] on link at bounding box center [1371, 21] width 29 height 29
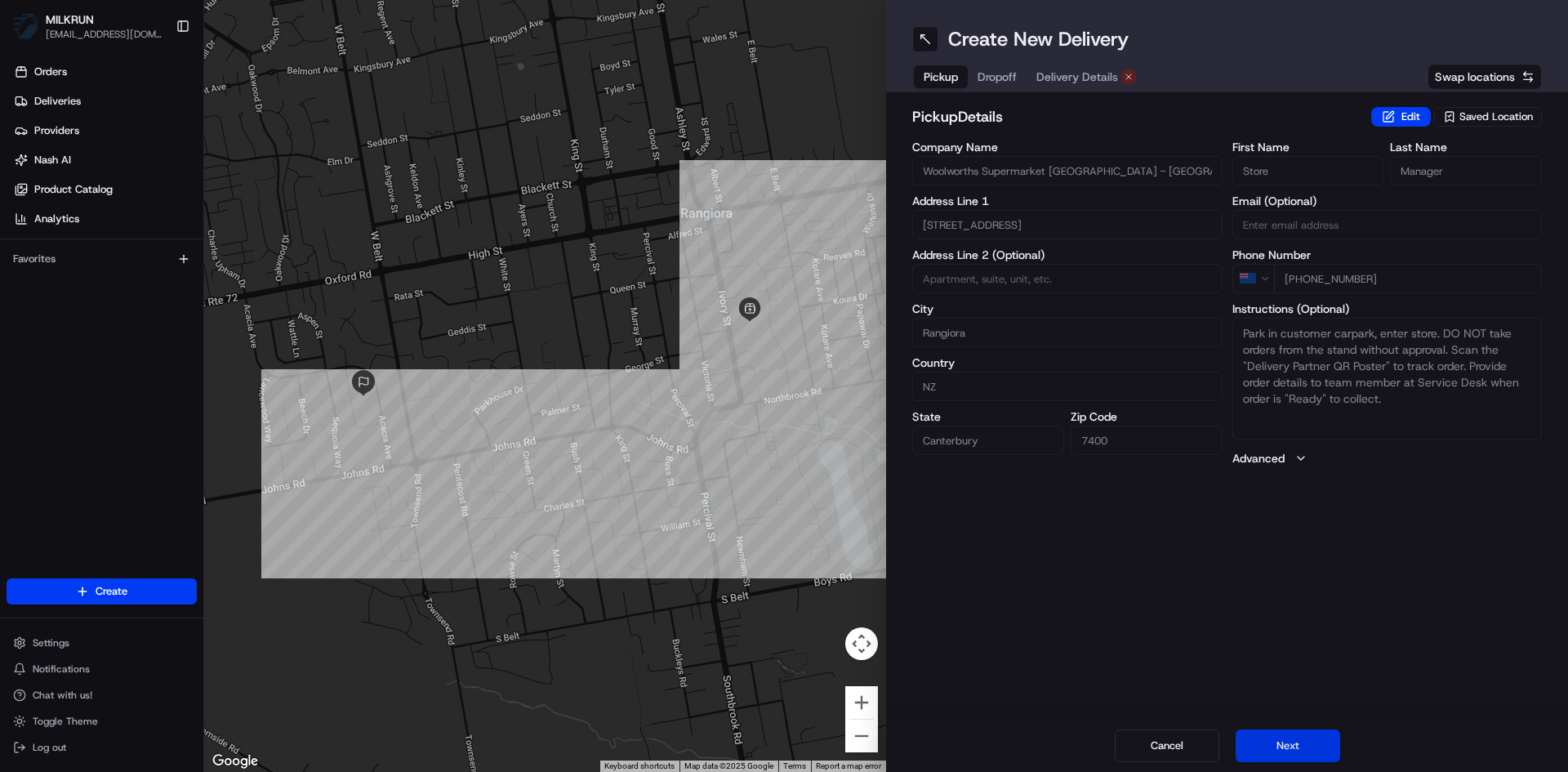
click at [1275, 740] on button "Next" at bounding box center [1288, 746] width 104 height 33
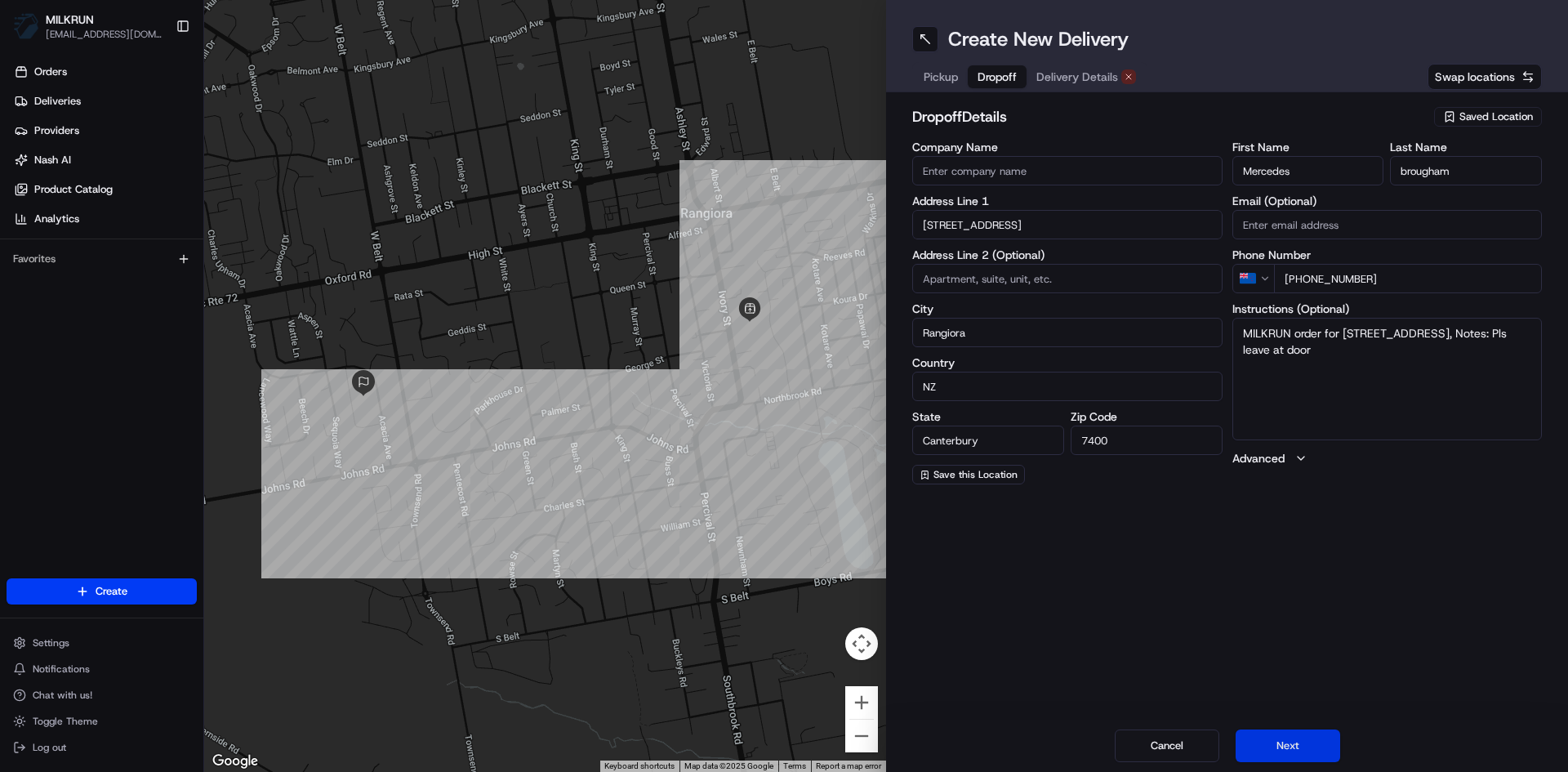
click at [1275, 740] on button "Next" at bounding box center [1288, 746] width 104 height 33
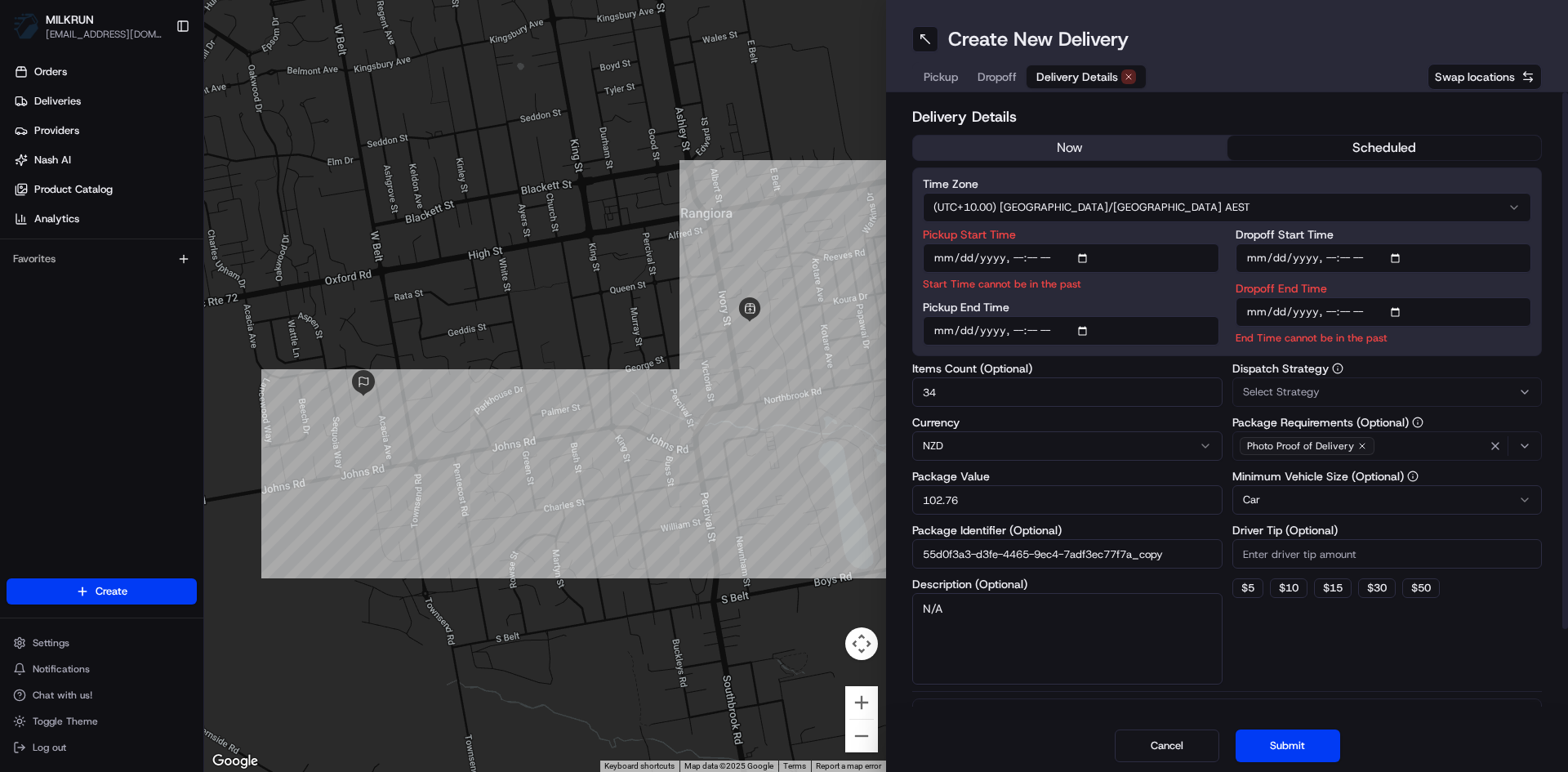
click at [1062, 135] on button "now" at bounding box center [1070, 147] width 314 height 25
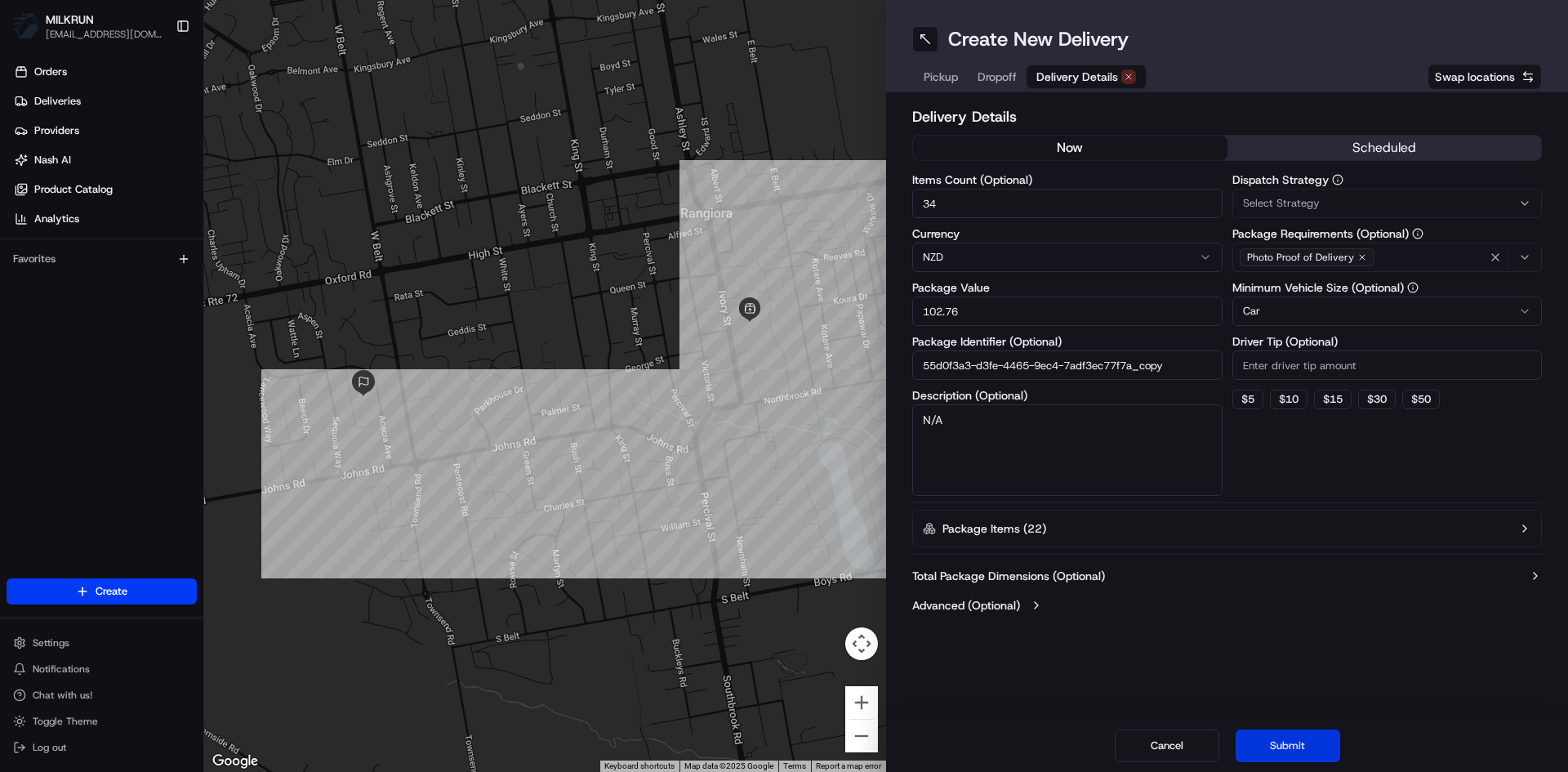
click at [1296, 752] on button "Submit" at bounding box center [1288, 746] width 104 height 33
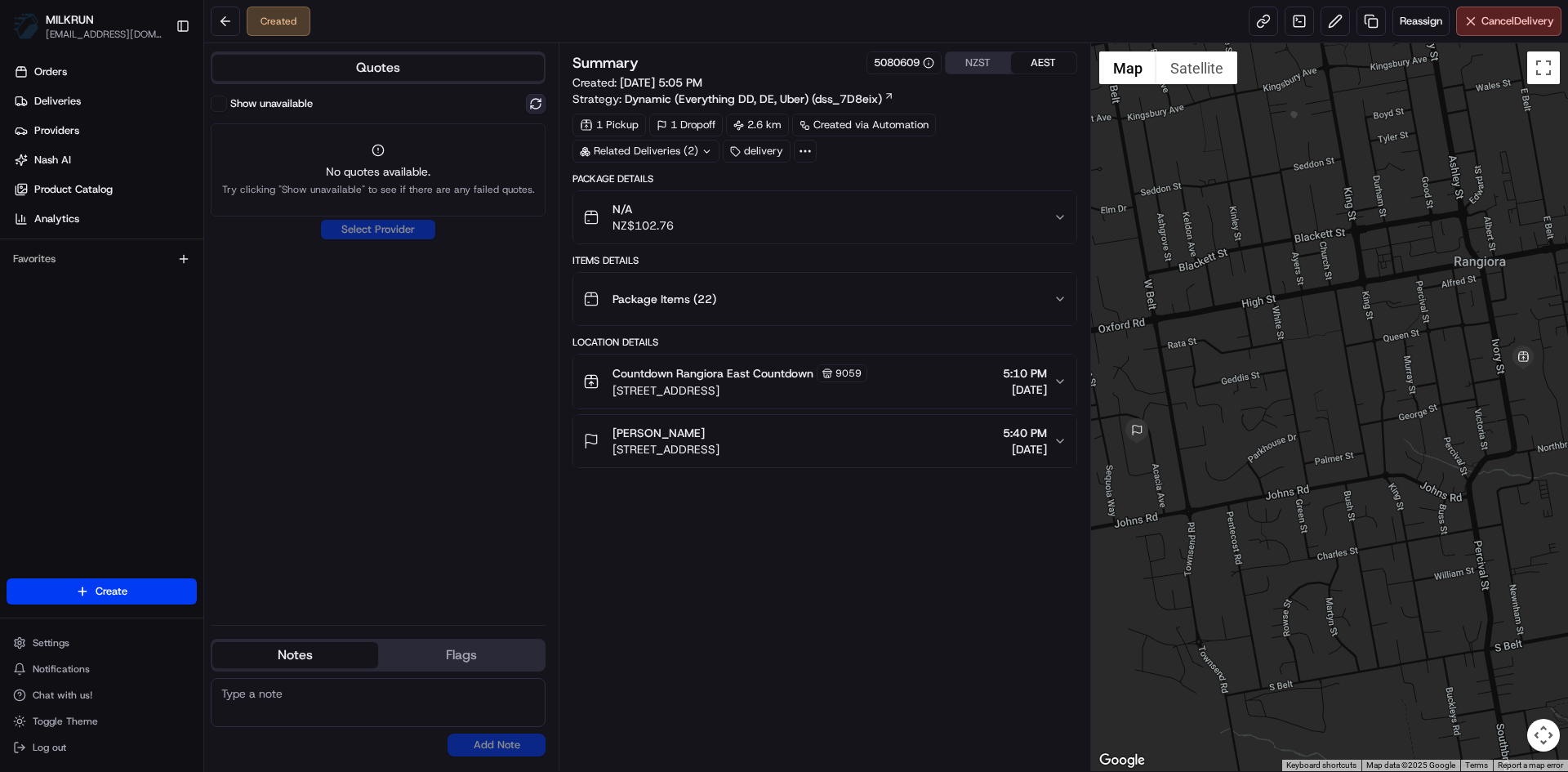
click at [537, 95] on button at bounding box center [535, 104] width 20 height 20
click at [704, 151] on icon at bounding box center [706, 152] width 10 height 10
click at [701, 220] on span "job_kFJdZzs9zzWjhSet5RPWuw" at bounding box center [687, 216] width 153 height 15
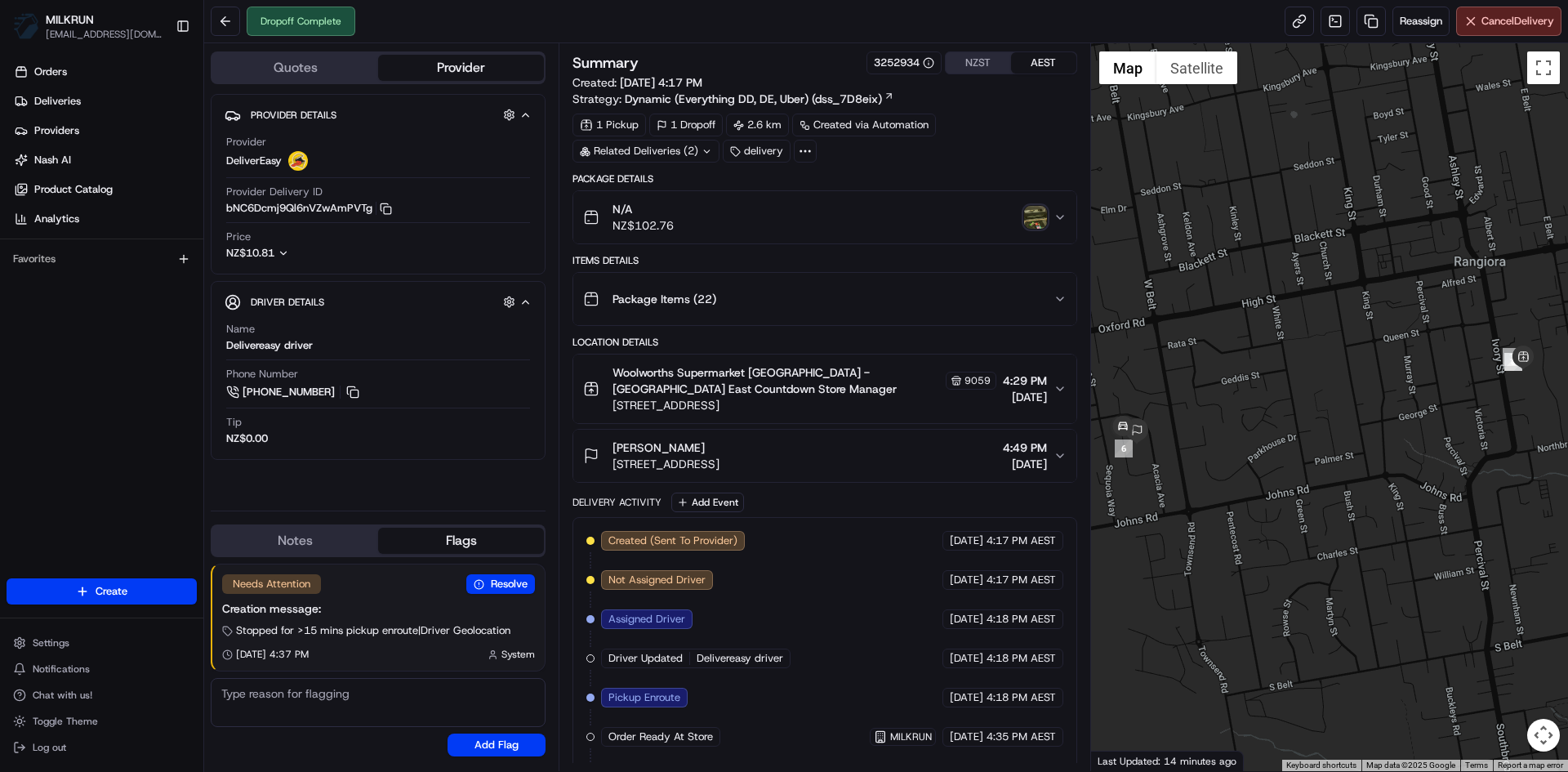
click at [705, 153] on icon at bounding box center [706, 152] width 10 height 10
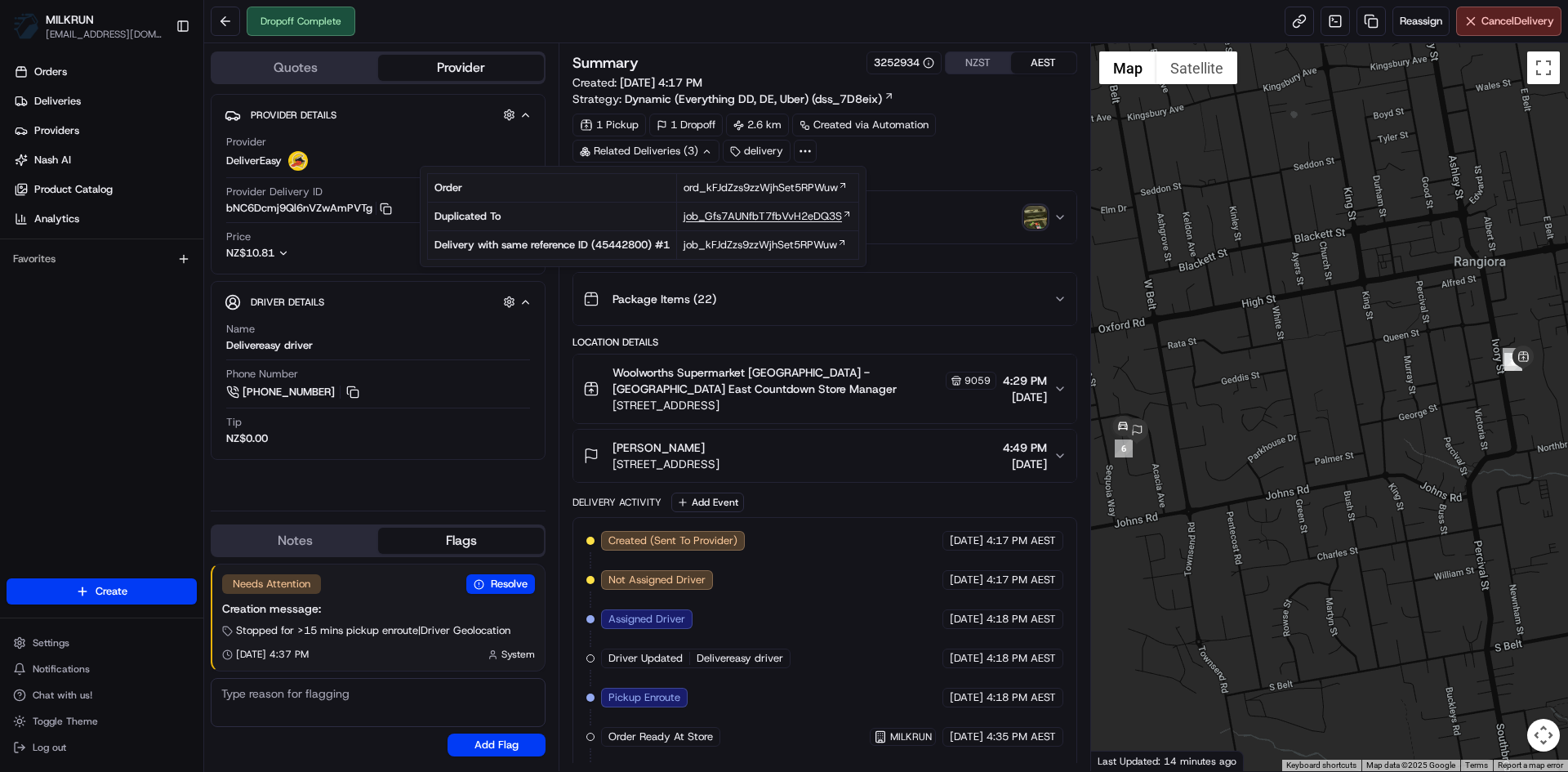
click at [757, 214] on span "job_Gfs7AUNfbT7fbVvH2eDQ3S" at bounding box center [762, 216] width 158 height 15
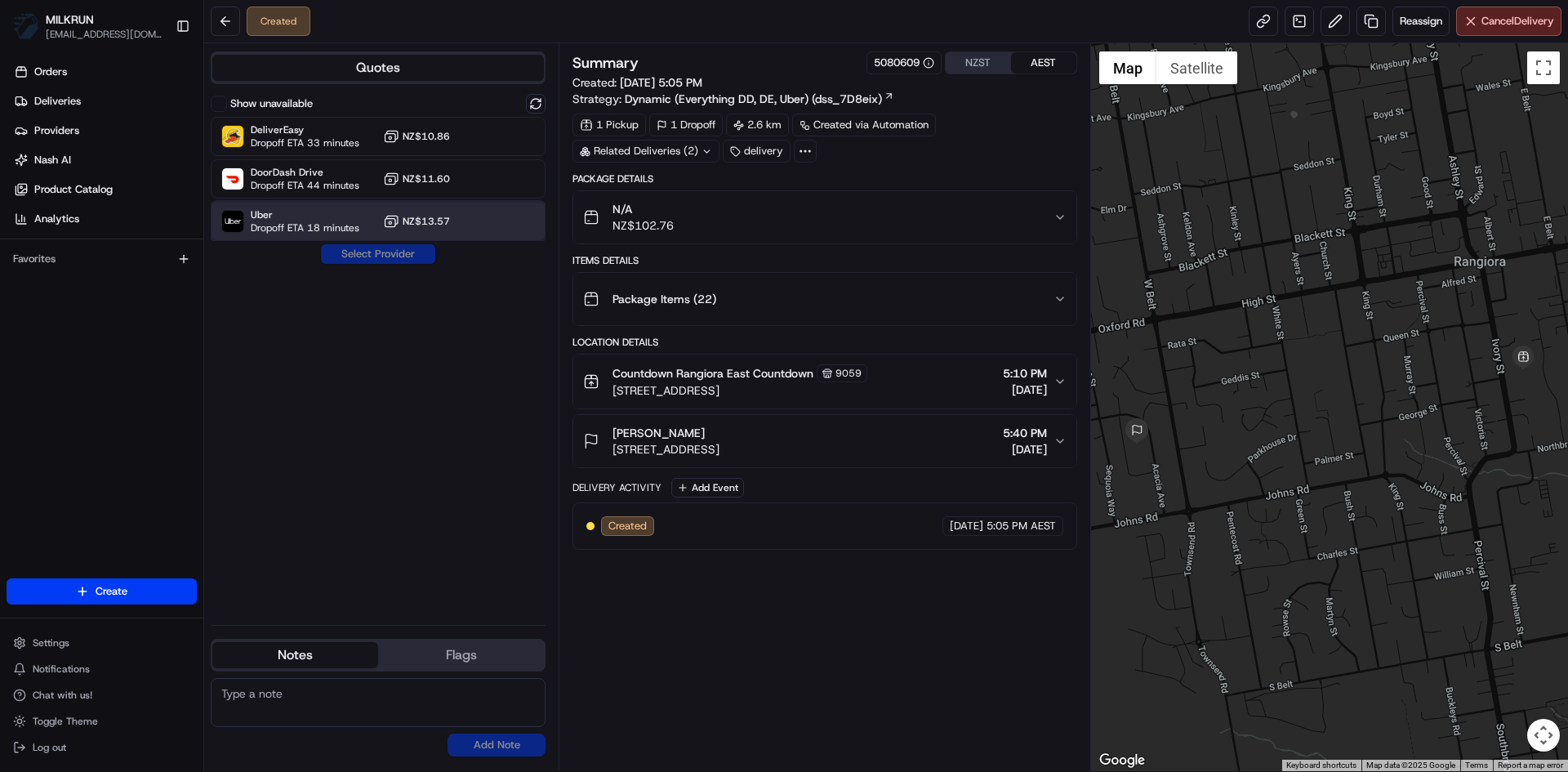
click at [348, 221] on span "Dropoff ETA 18 minutes" at bounding box center [305, 227] width 109 height 13
click at [397, 253] on button "Assign Provider" at bounding box center [378, 254] width 116 height 20
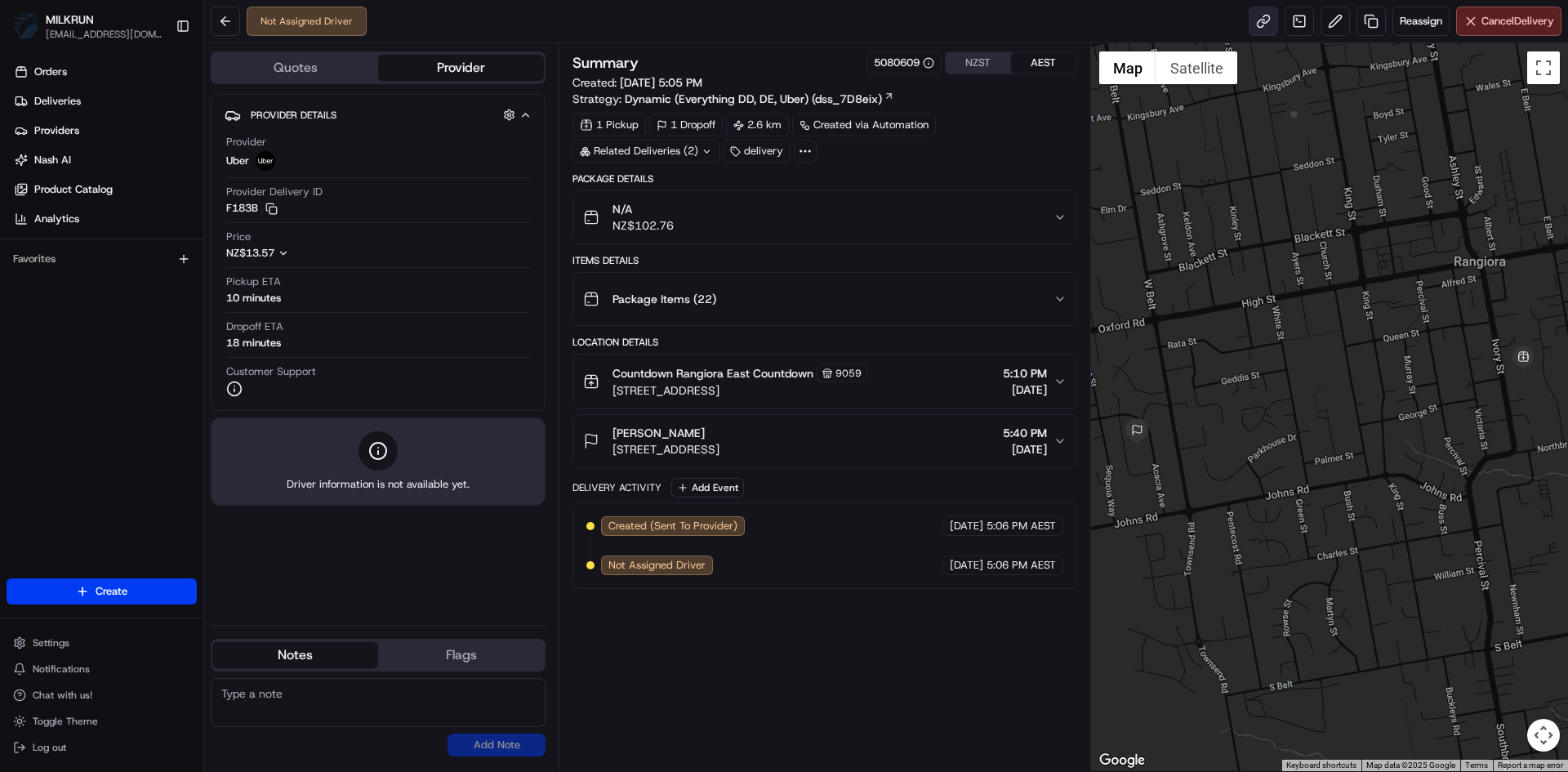
click at [1258, 15] on link at bounding box center [1263, 21] width 29 height 29
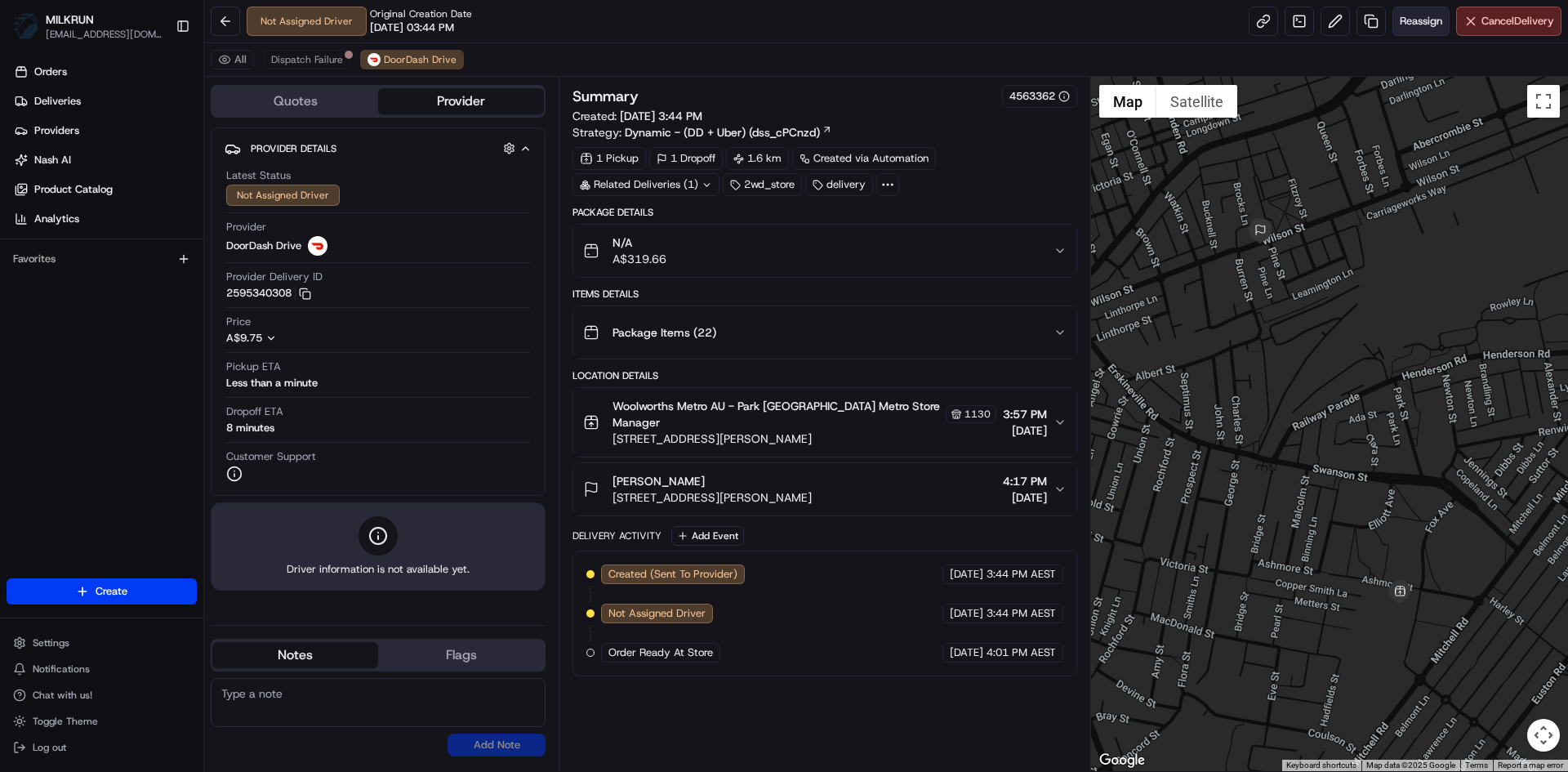
click at [1411, 22] on span "Reassign" at bounding box center [1422, 21] width 43 height 15
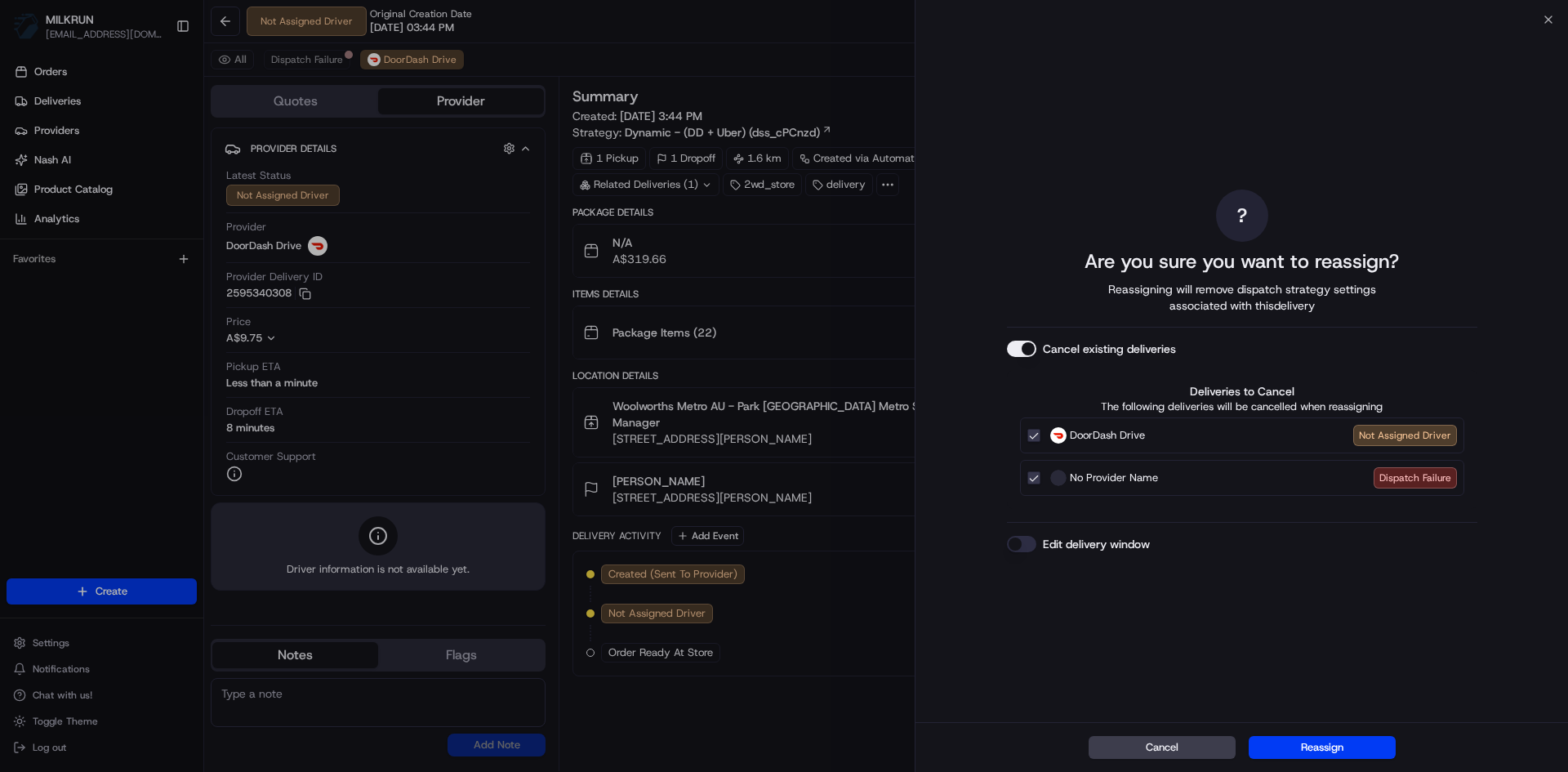
click at [1030, 343] on button "Cancel existing deliveries" at bounding box center [1022, 349] width 29 height 16
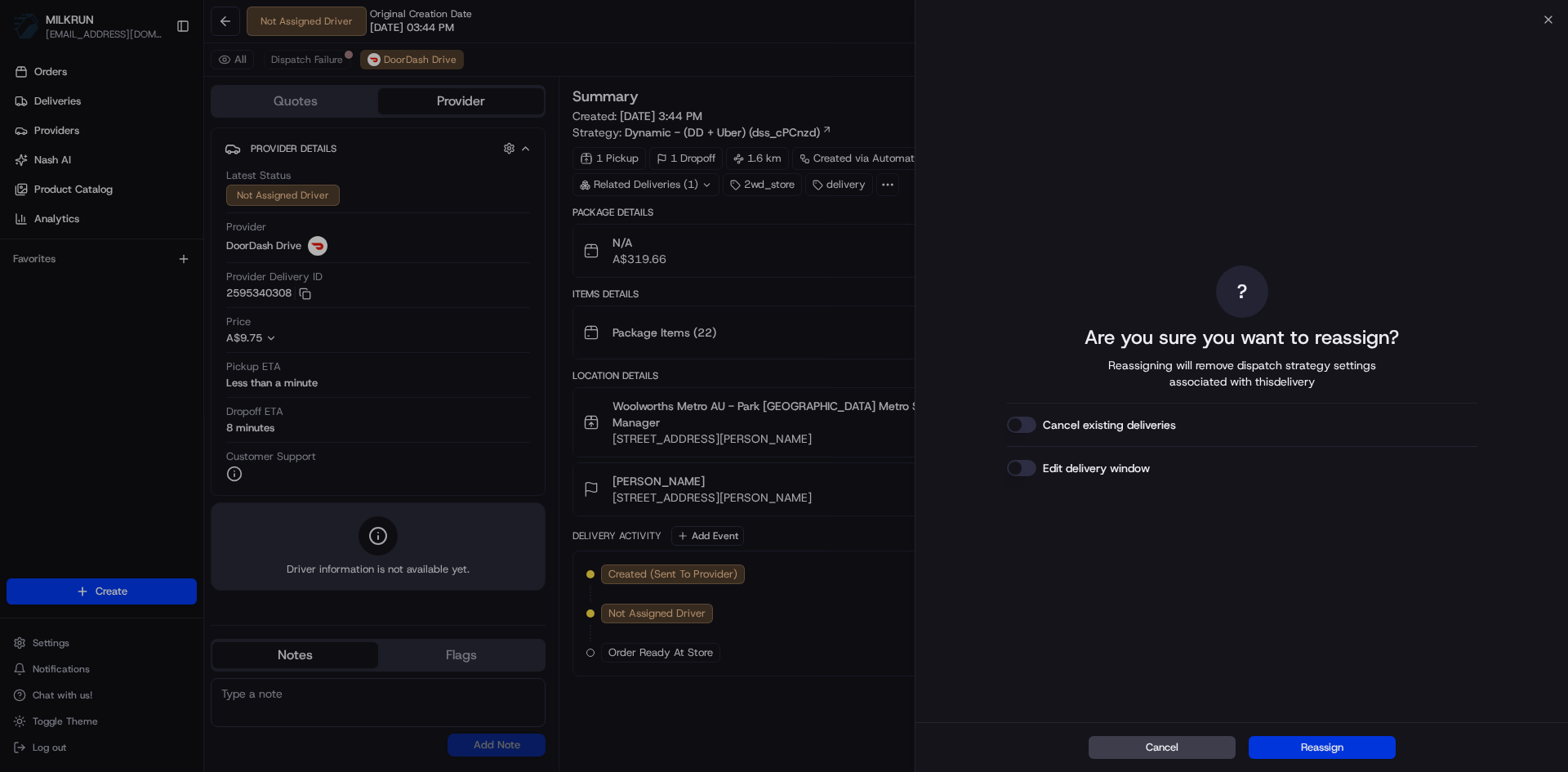
click at [1360, 751] on button "Reassign" at bounding box center [1322, 747] width 147 height 23
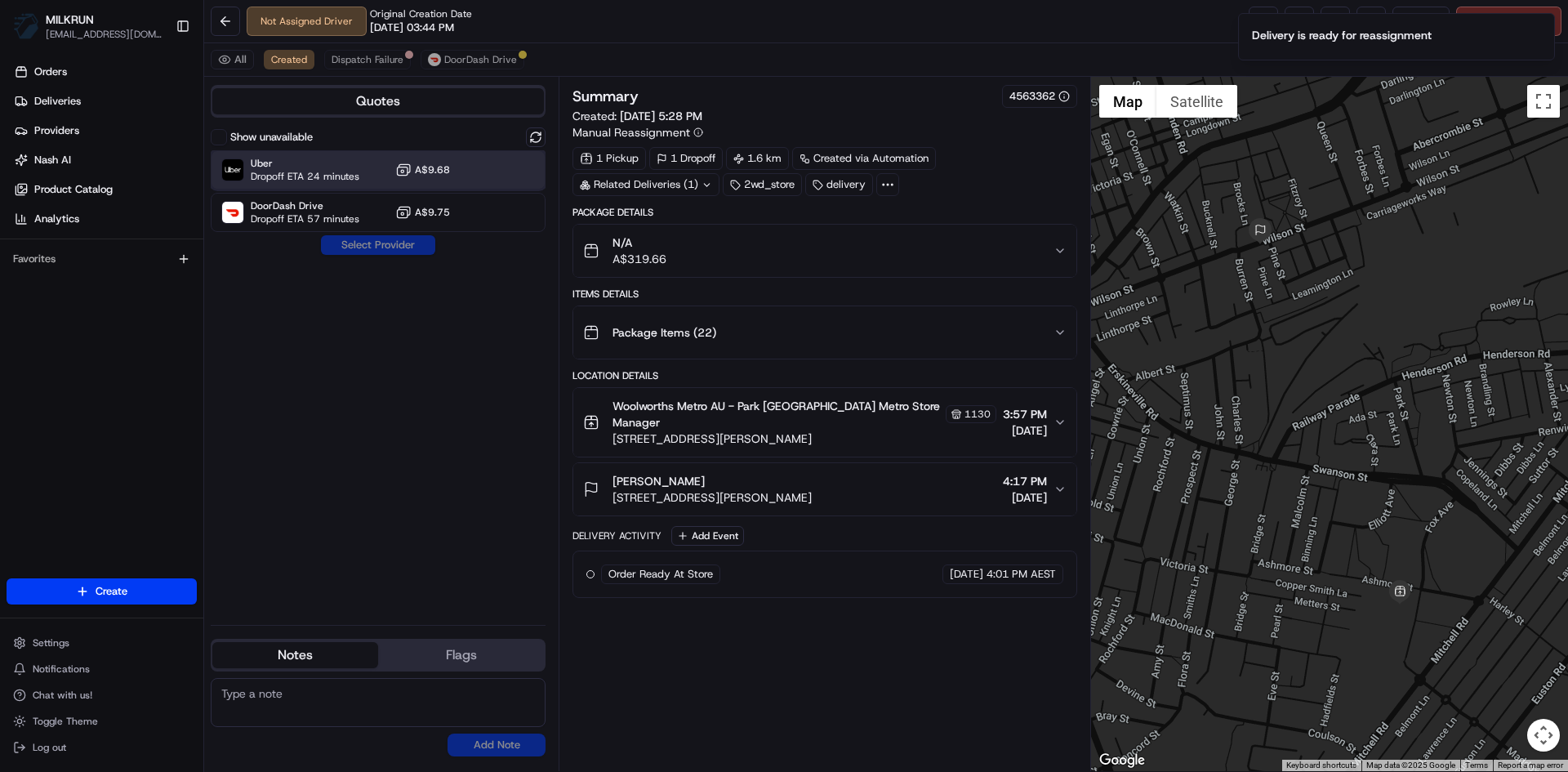
click at [345, 166] on span "Uber" at bounding box center [305, 163] width 109 height 13
click at [391, 239] on button "Assign Provider" at bounding box center [378, 245] width 116 height 20
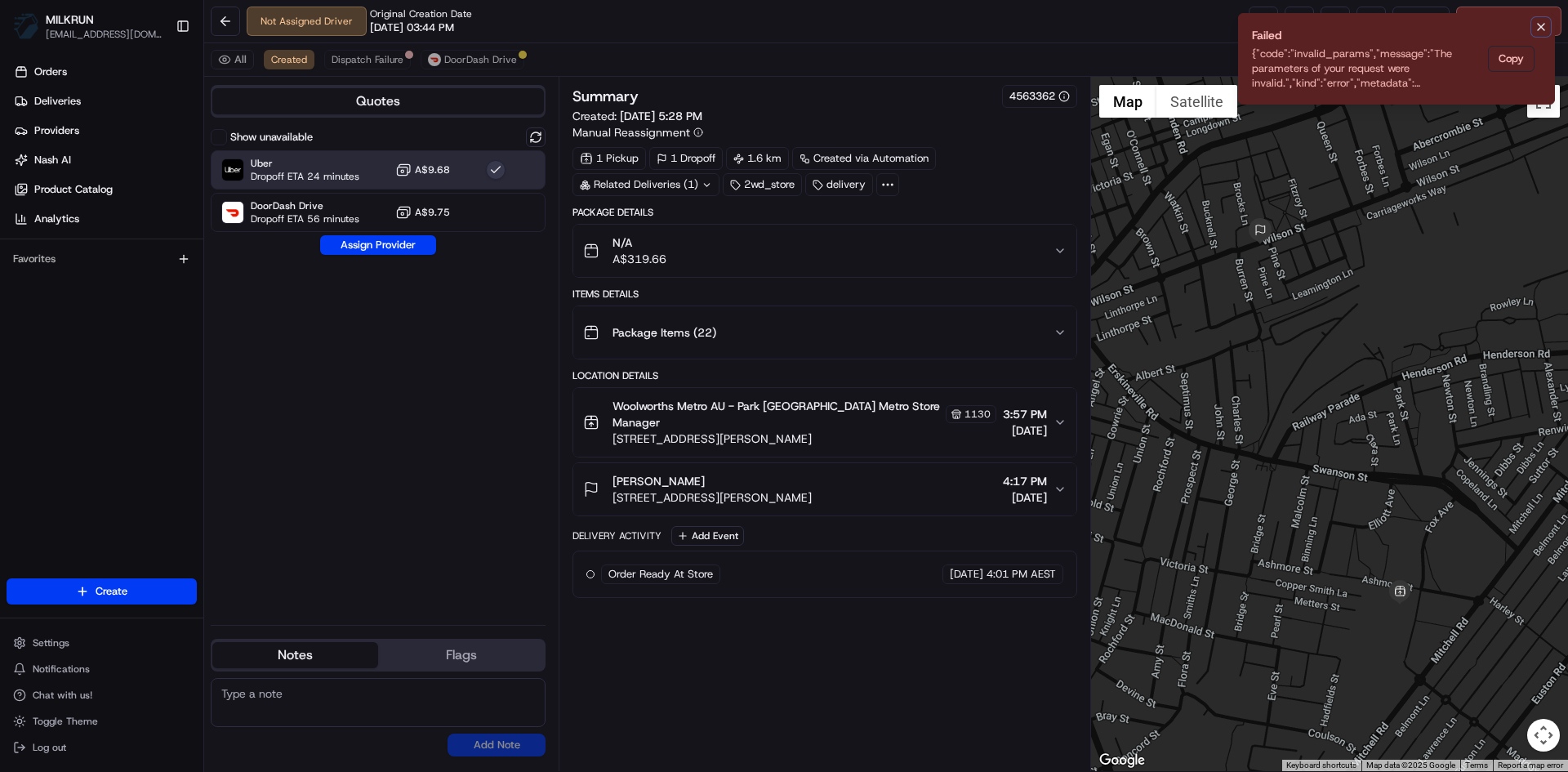
click at [1540, 25] on icon "Notifications (F8)" at bounding box center [1541, 27] width 13 height 13
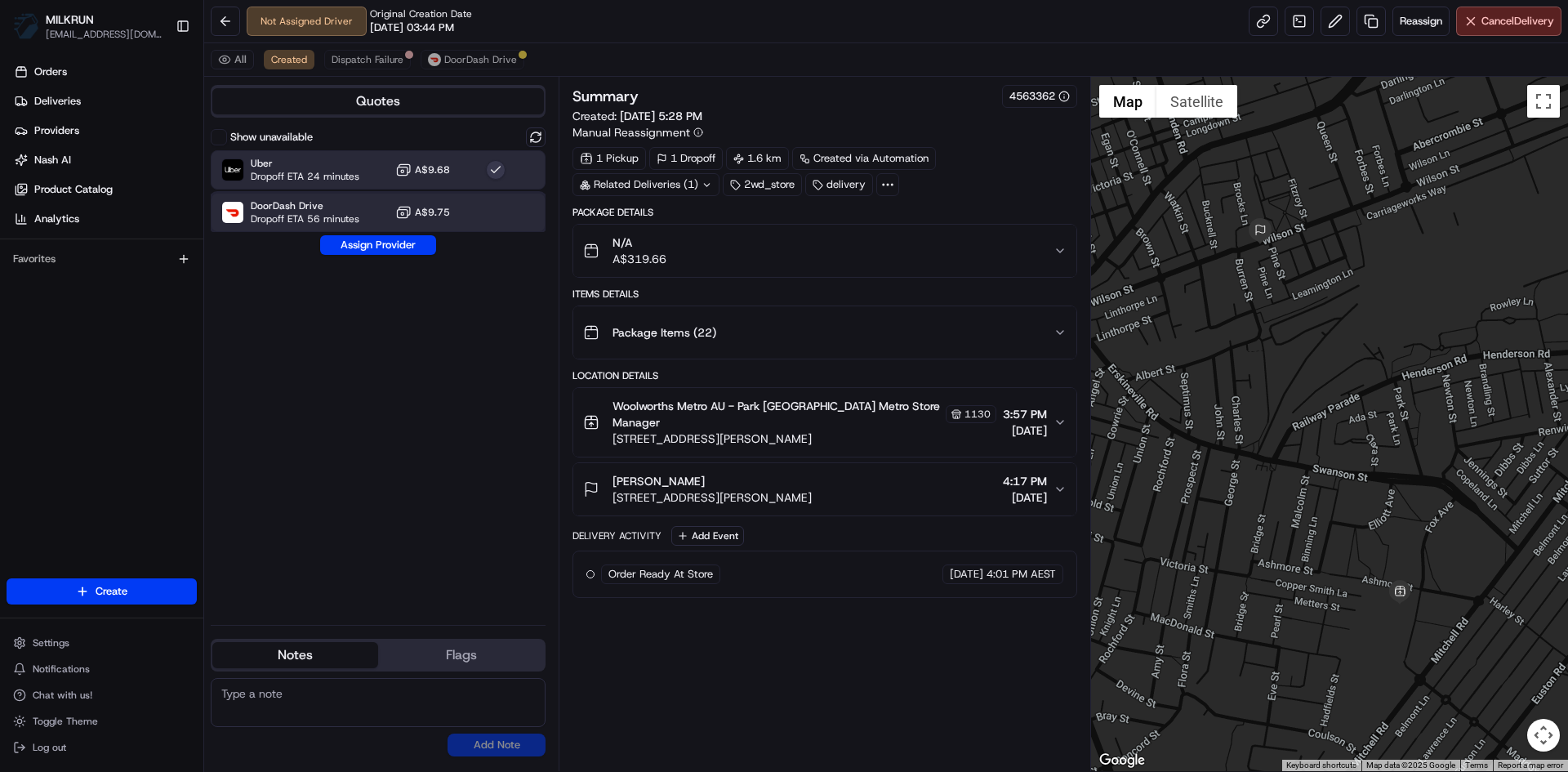
click at [321, 198] on div "DoorDash Drive Dropoff ETA 56 minutes A$9.75" at bounding box center [378, 212] width 335 height 39
click at [316, 165] on span "Uber" at bounding box center [305, 163] width 109 height 13
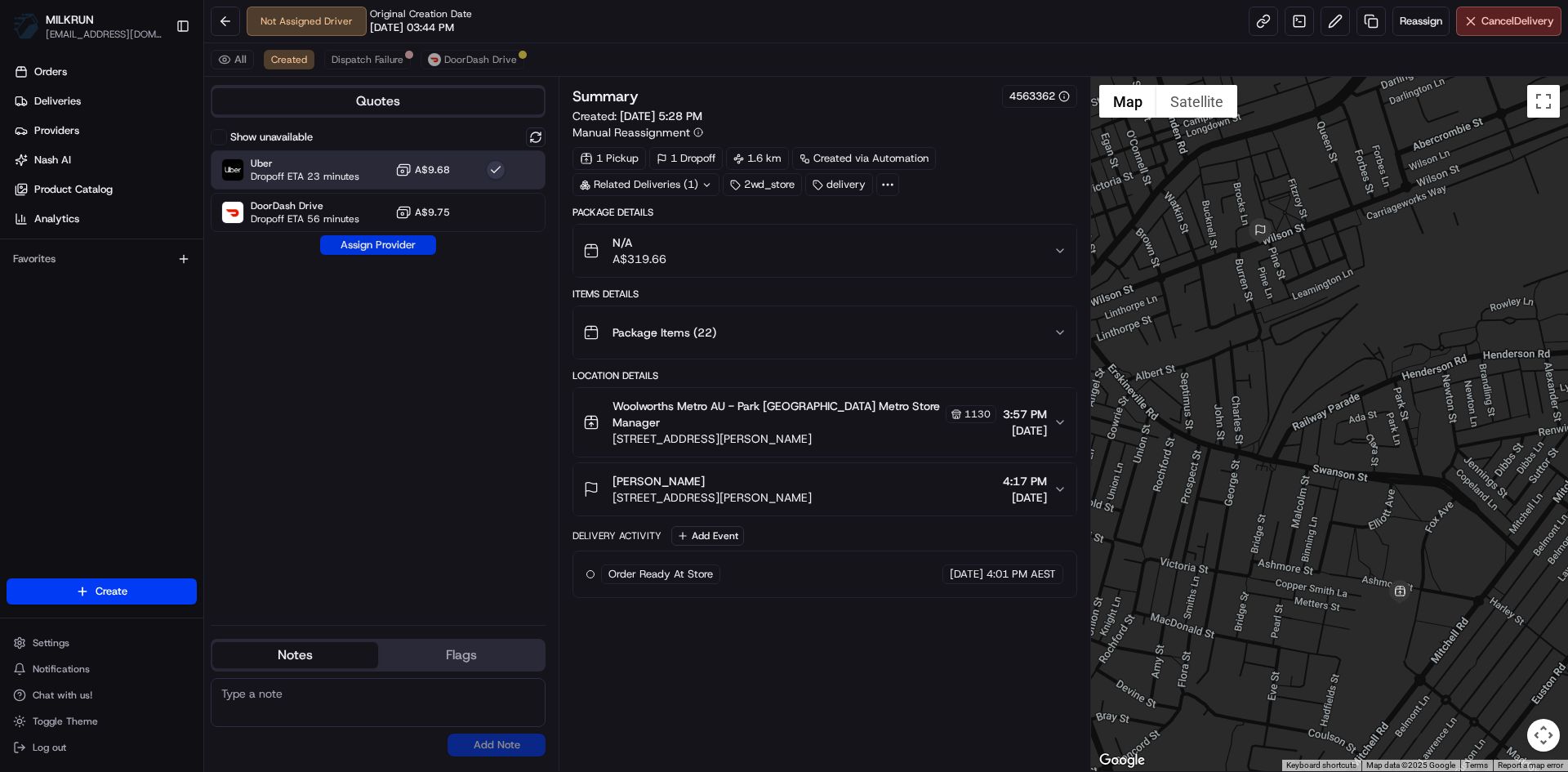
click at [366, 242] on button "Assign Provider" at bounding box center [378, 245] width 116 height 20
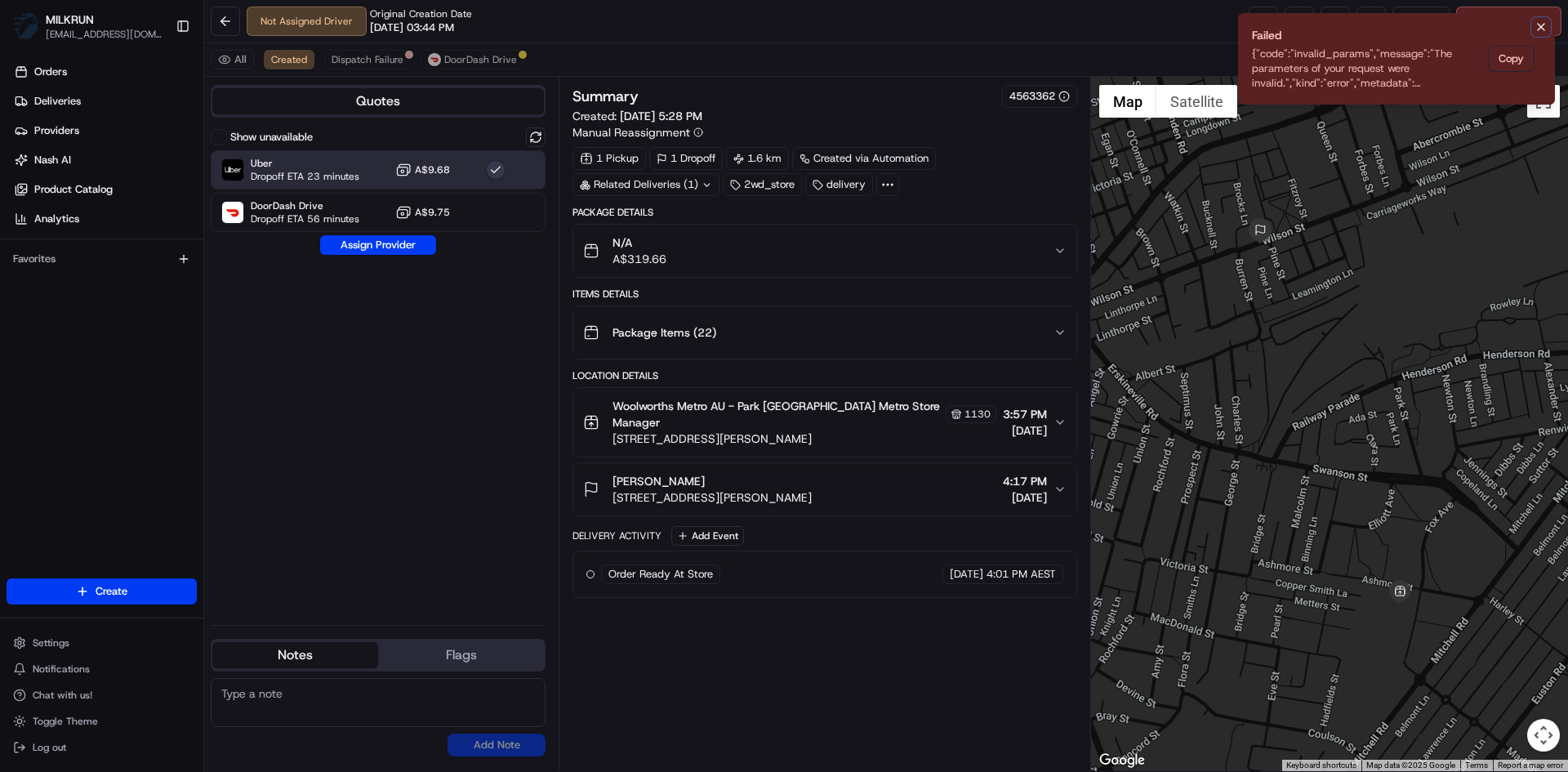
click at [1542, 33] on icon "Notifications (F8)" at bounding box center [1541, 27] width 13 height 13
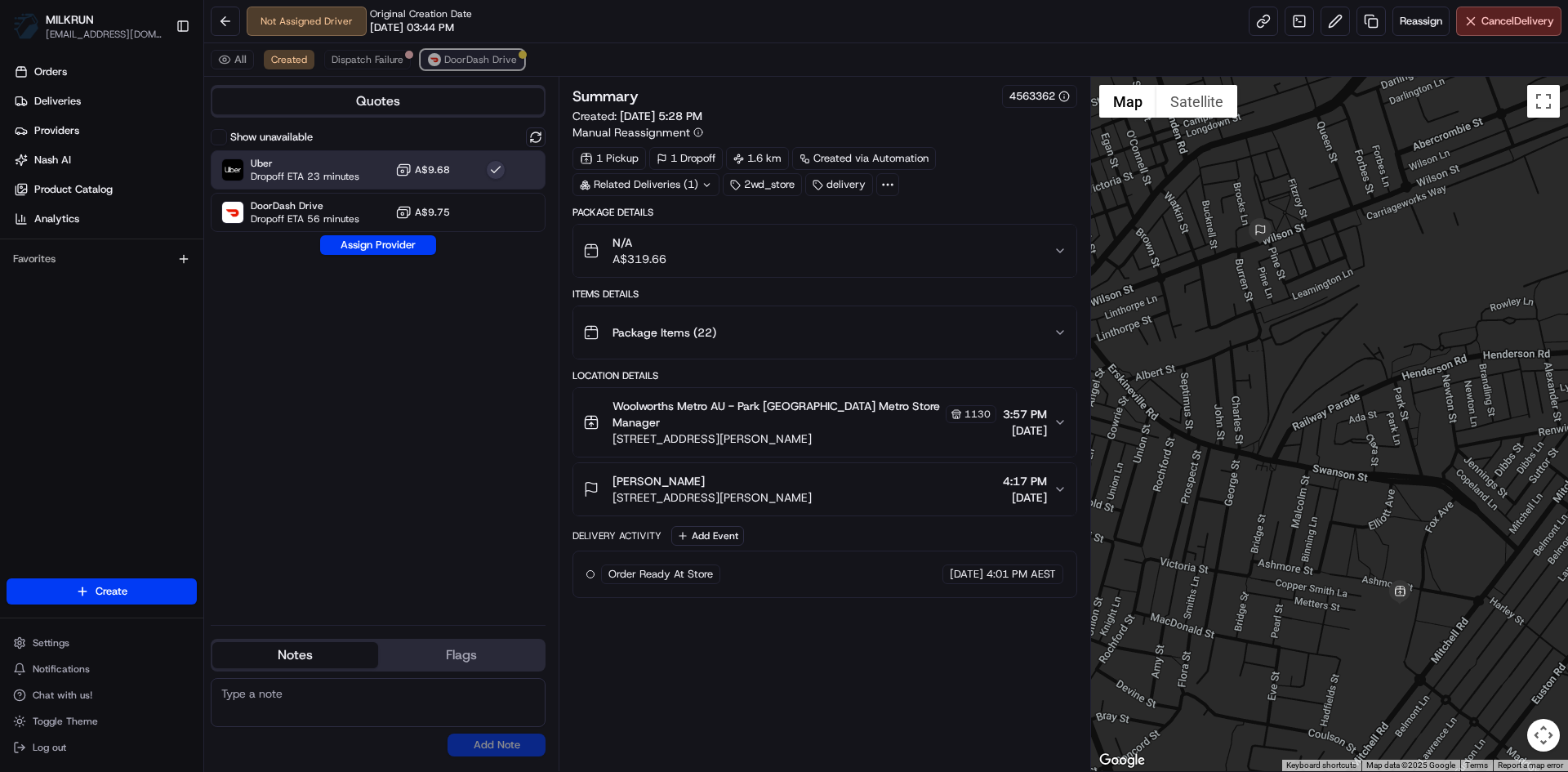
click at [497, 52] on button "DoorDash Drive" at bounding box center [472, 59] width 104 height 20
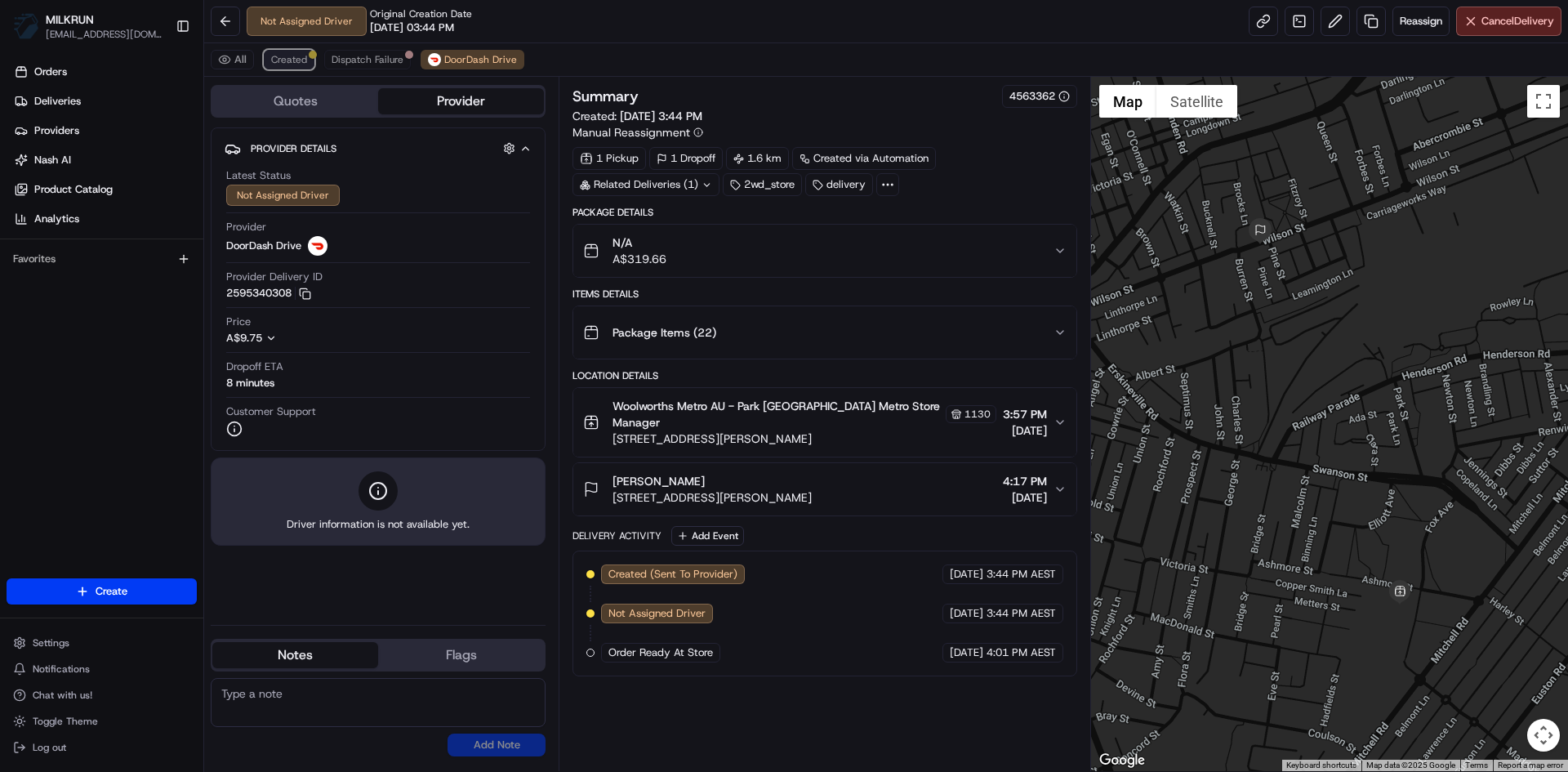
click at [285, 55] on span "Created" at bounding box center [289, 59] width 36 height 13
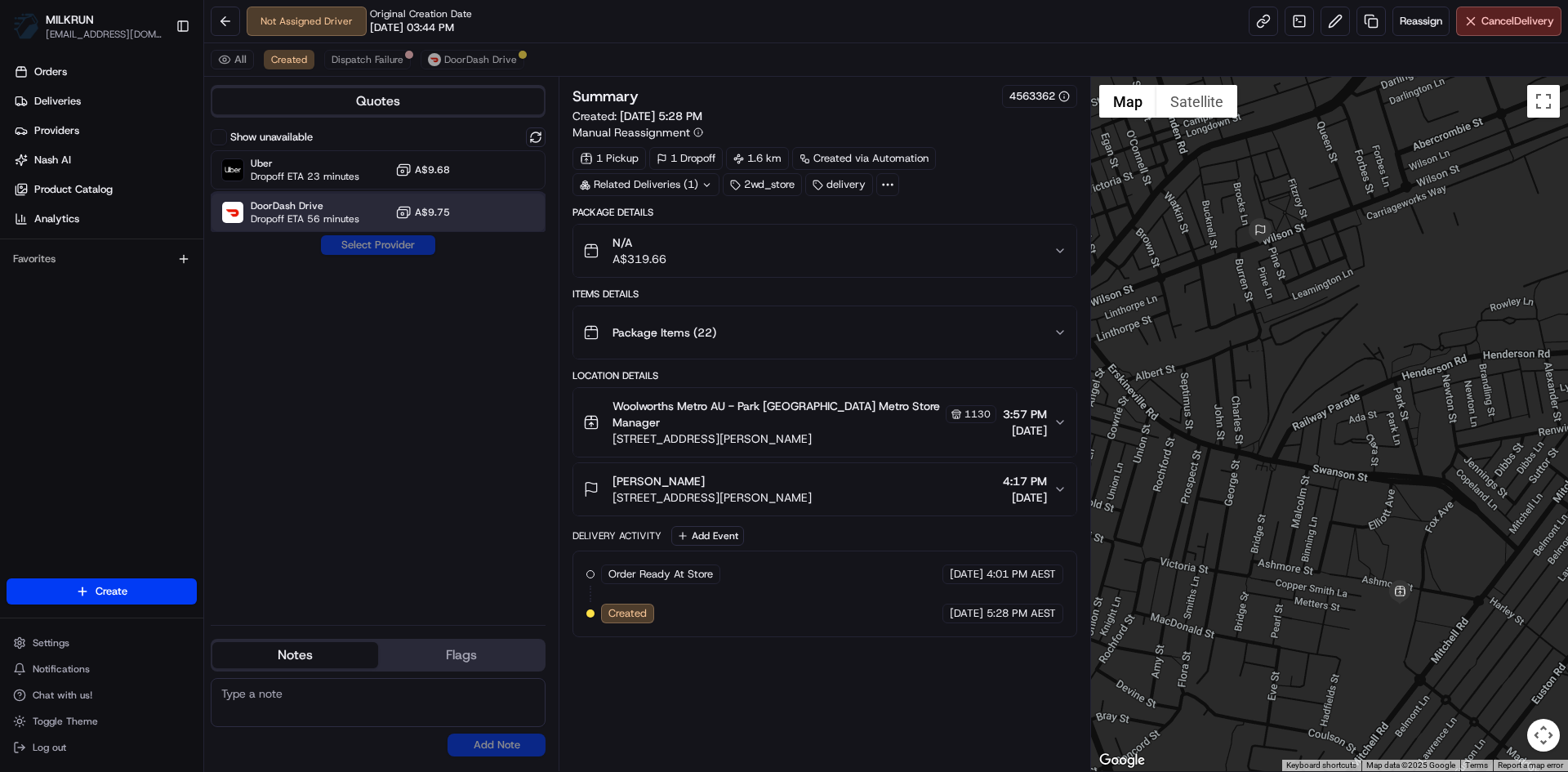
click at [354, 209] on span "DoorDash Drive" at bounding box center [305, 206] width 109 height 13
click at [404, 239] on button "Assign Provider" at bounding box center [378, 245] width 116 height 20
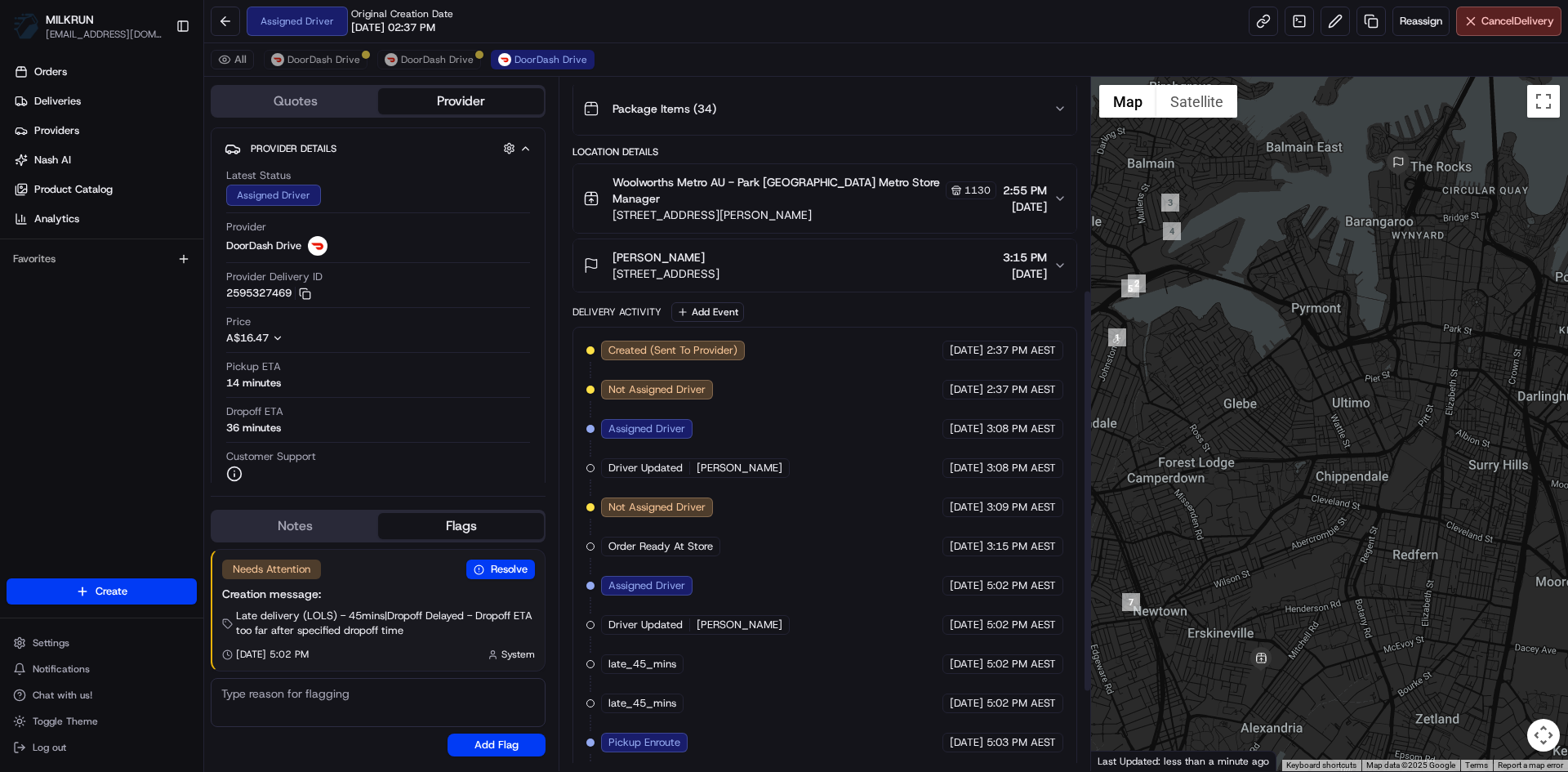
scroll to position [502, 0]
